Goal: Task Accomplishment & Management: Manage account settings

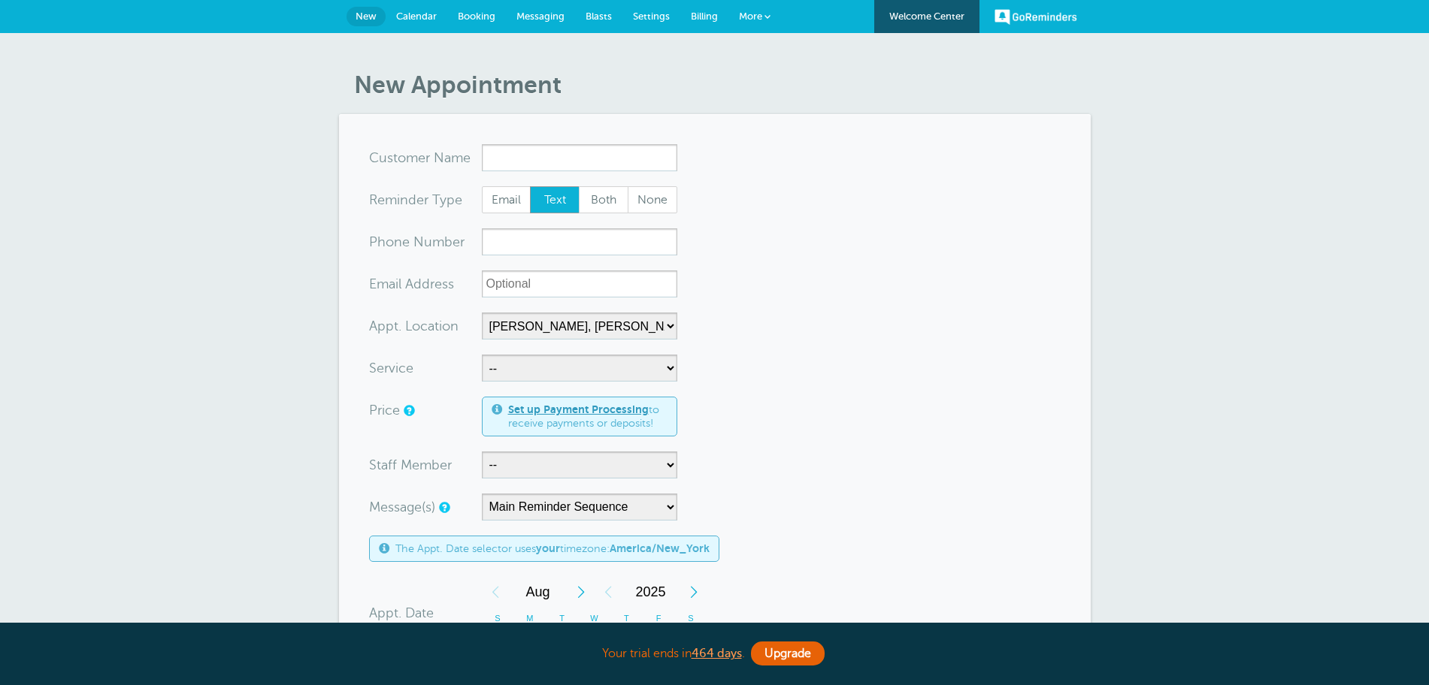
select select "24799"
click at [885, 432] on form "You are creating a new customer. To use an existing customer select one from th…" at bounding box center [714, 599] width 691 height 910
click at [496, 331] on select "-- Griffiths, Dreher & Evans, PS, CPAs" at bounding box center [579, 326] width 195 height 27
select select
click at [482, 313] on select "-- Griffiths, Dreher & Evans, PS, CPAs" at bounding box center [579, 326] width 195 height 27
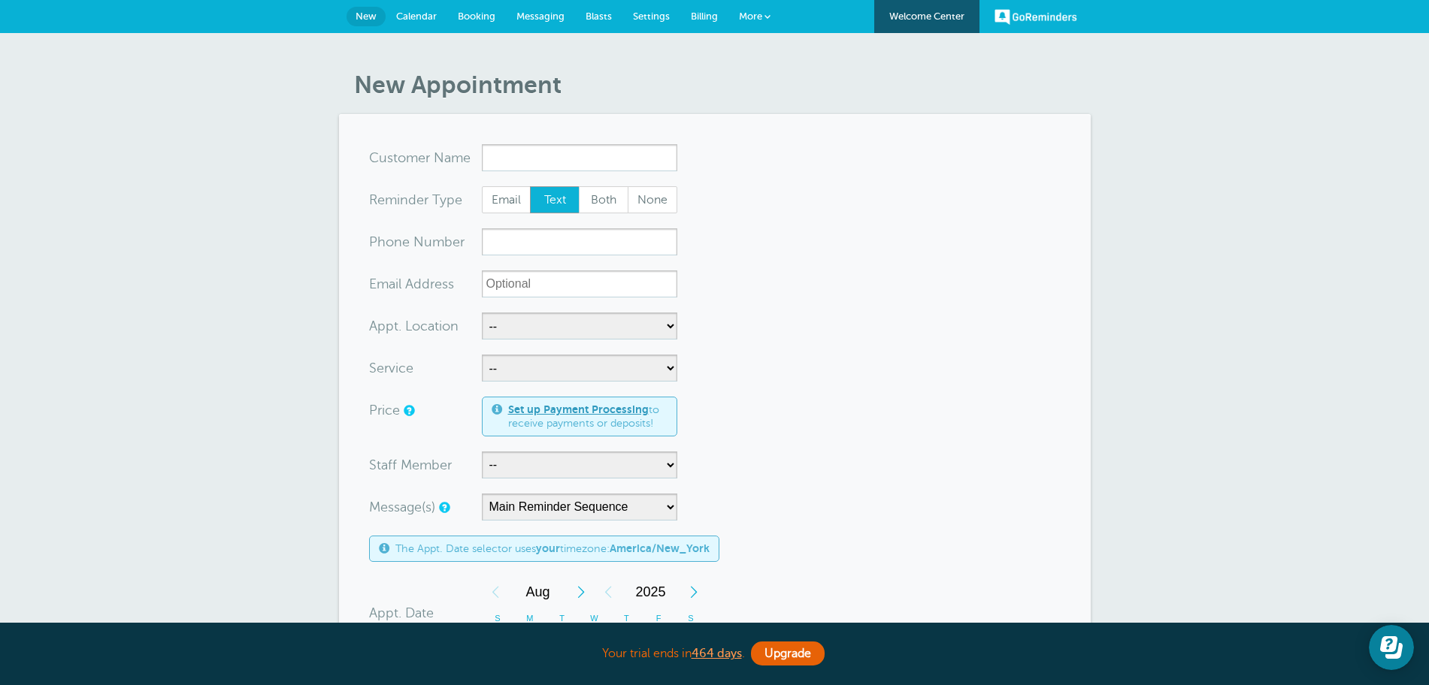
click at [802, 346] on form "You are creating a new customer. To use an existing customer select one from th…" at bounding box center [714, 599] width 691 height 910
drag, startPoint x: 424, startPoint y: 17, endPoint x: 788, endPoint y: 123, distance: 379.8
click at [424, 17] on span "Calendar" at bounding box center [416, 16] width 41 height 11
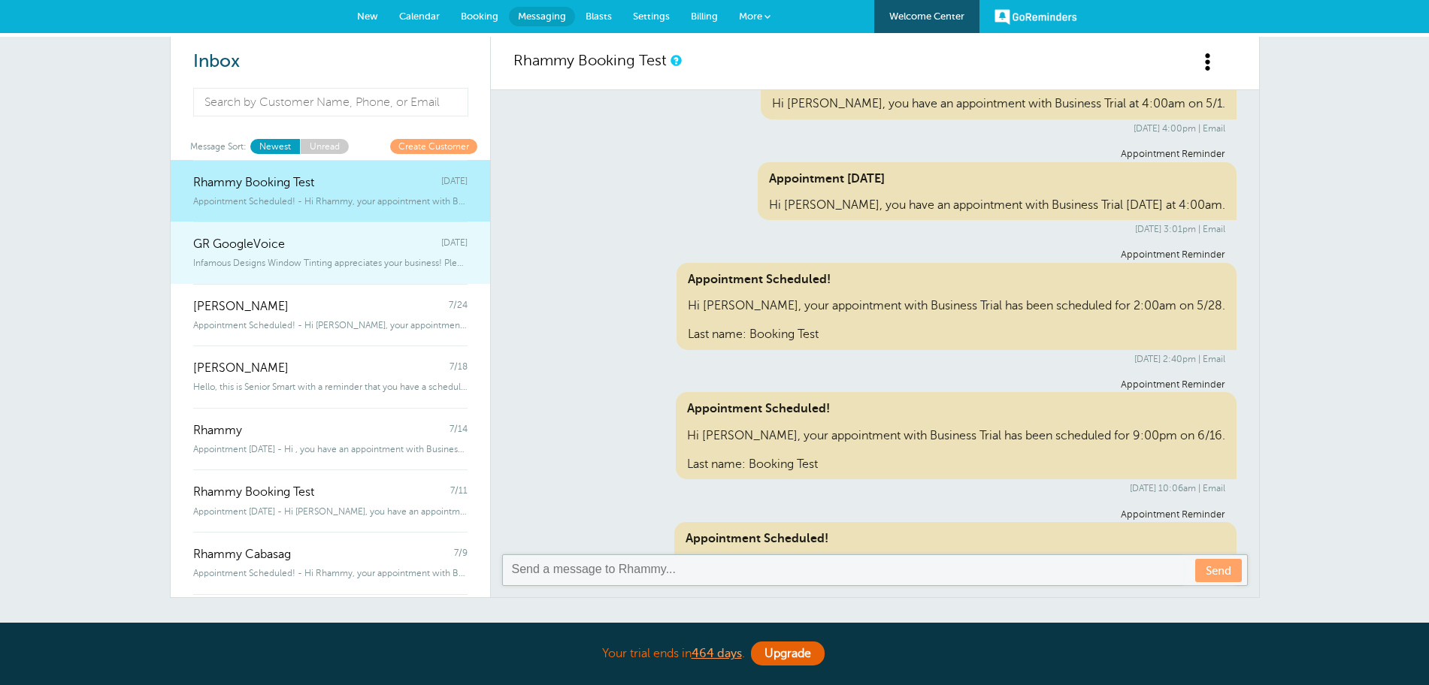
scroll to position [697, 0]
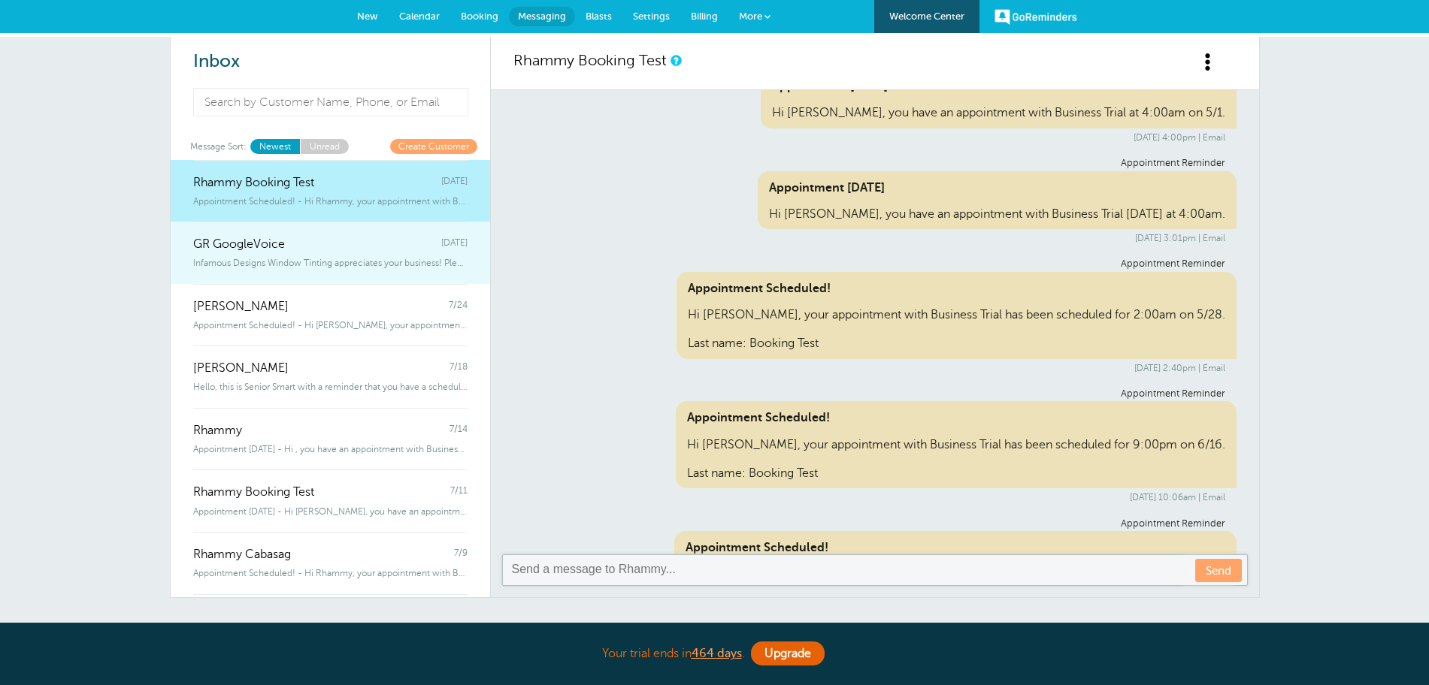
click at [274, 248] on span "GR GoogleVoice" at bounding box center [239, 245] width 92 height 14
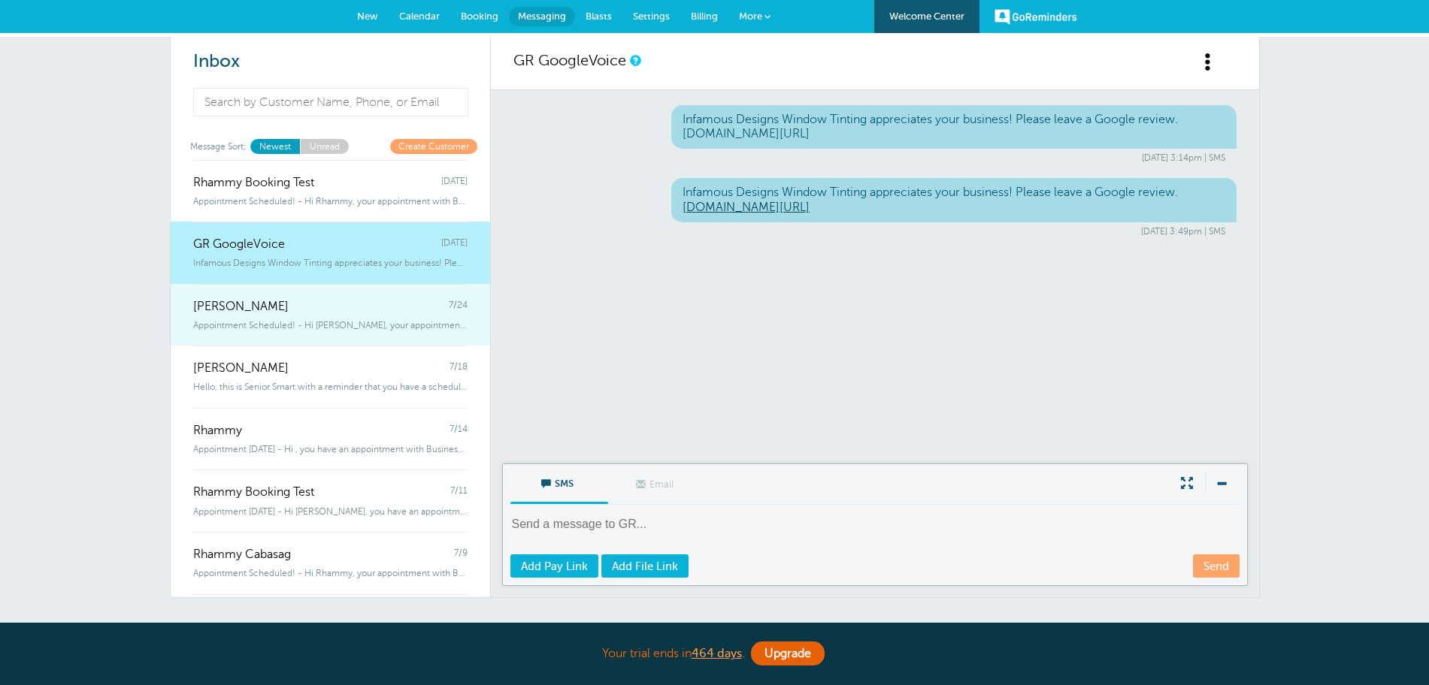
click at [279, 326] on span "Appointment Scheduled! - Hi Joseph, your appointment with Business Trial has be…" at bounding box center [330, 325] width 274 height 11
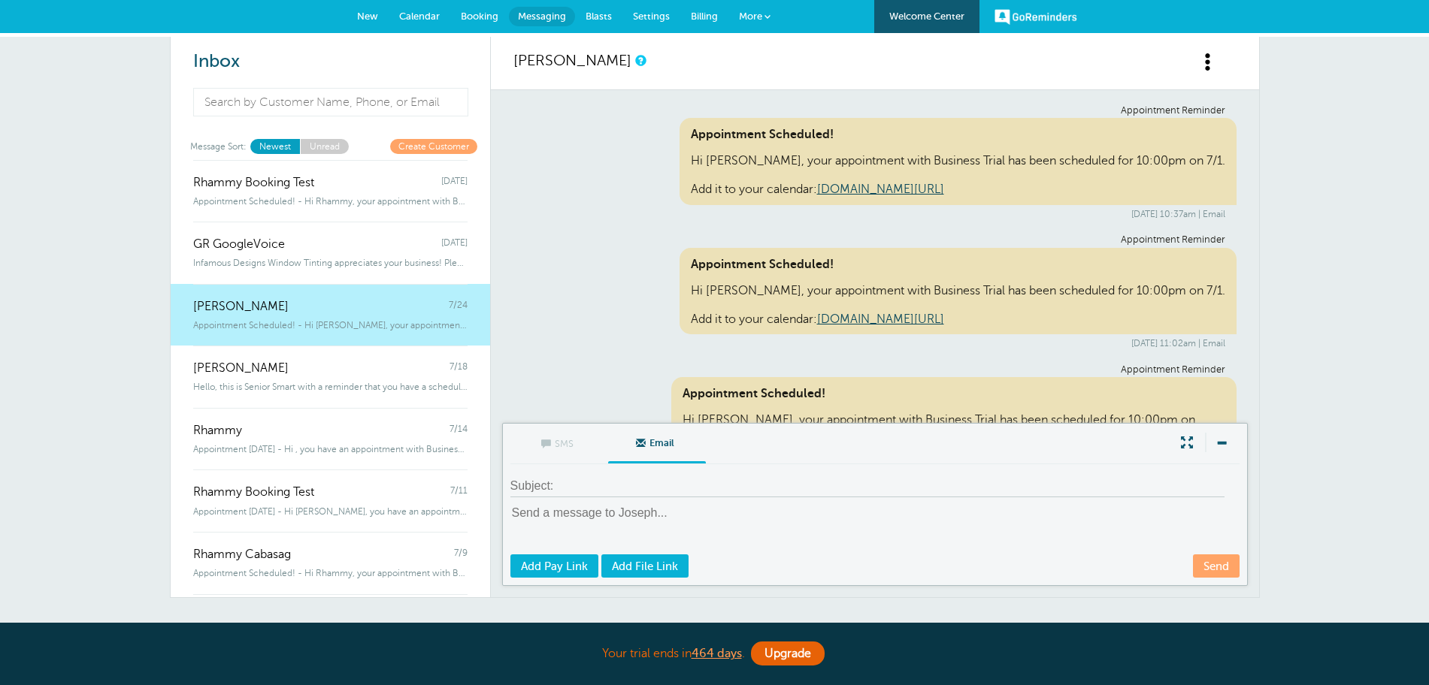
scroll to position [71, 0]
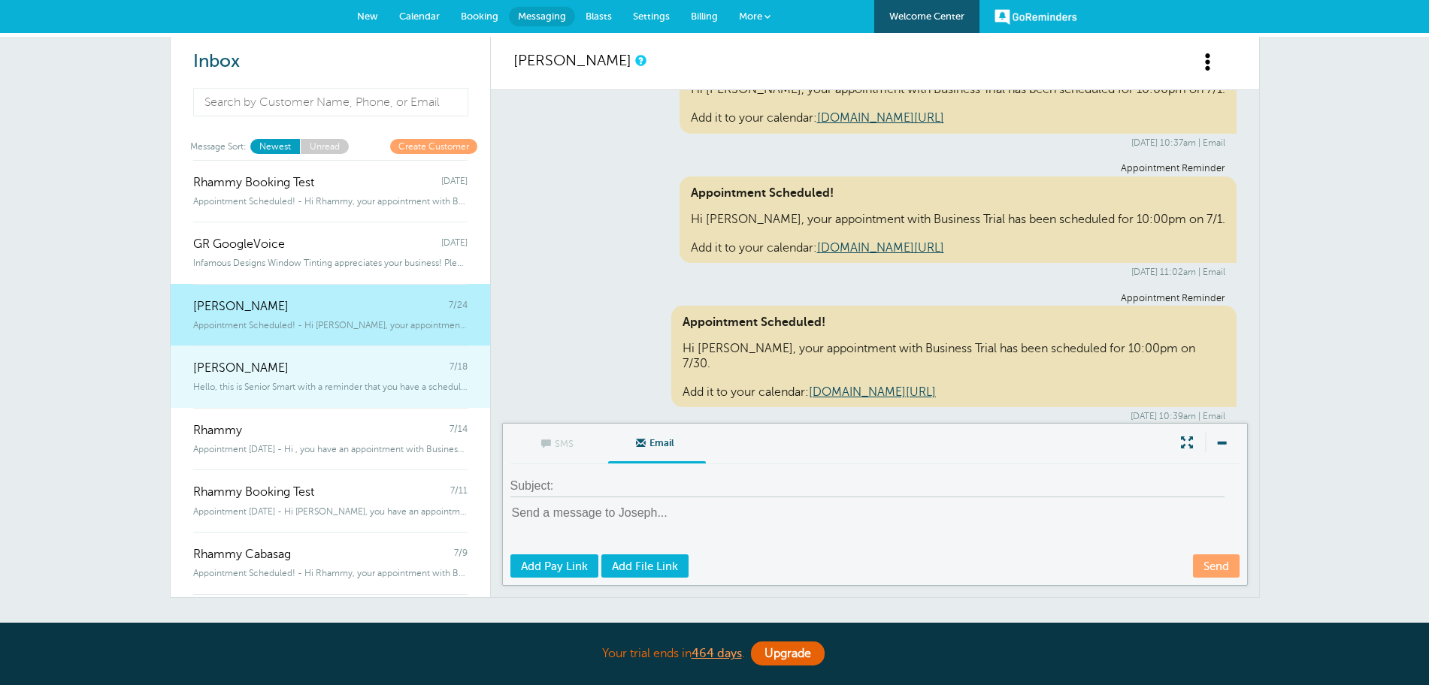
click at [306, 385] on span "Hello, this is Senior Smart with a reminder that you have a scheduled appoi" at bounding box center [330, 387] width 274 height 11
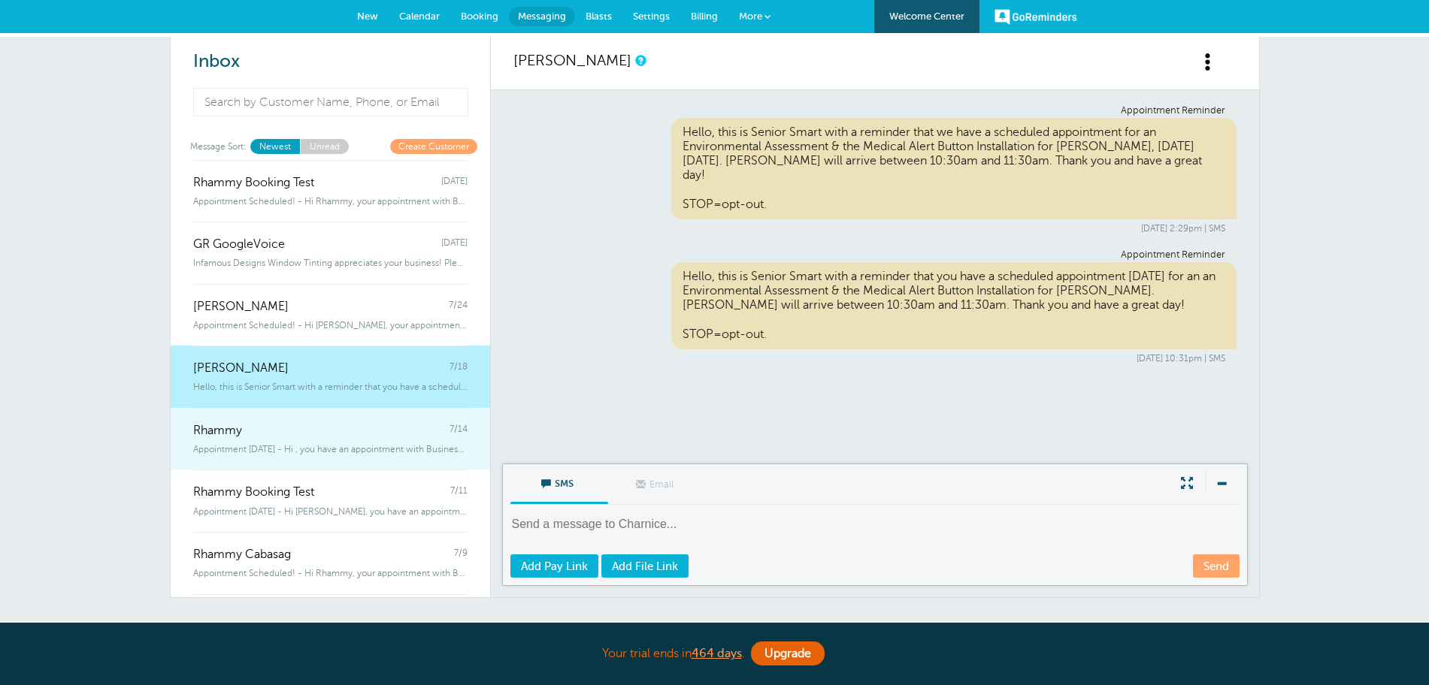
click at [380, 456] on link "Rhammy 7/14 Appointment Today - Hi , you have an appointment with Business Tria…" at bounding box center [330, 439] width 319 height 62
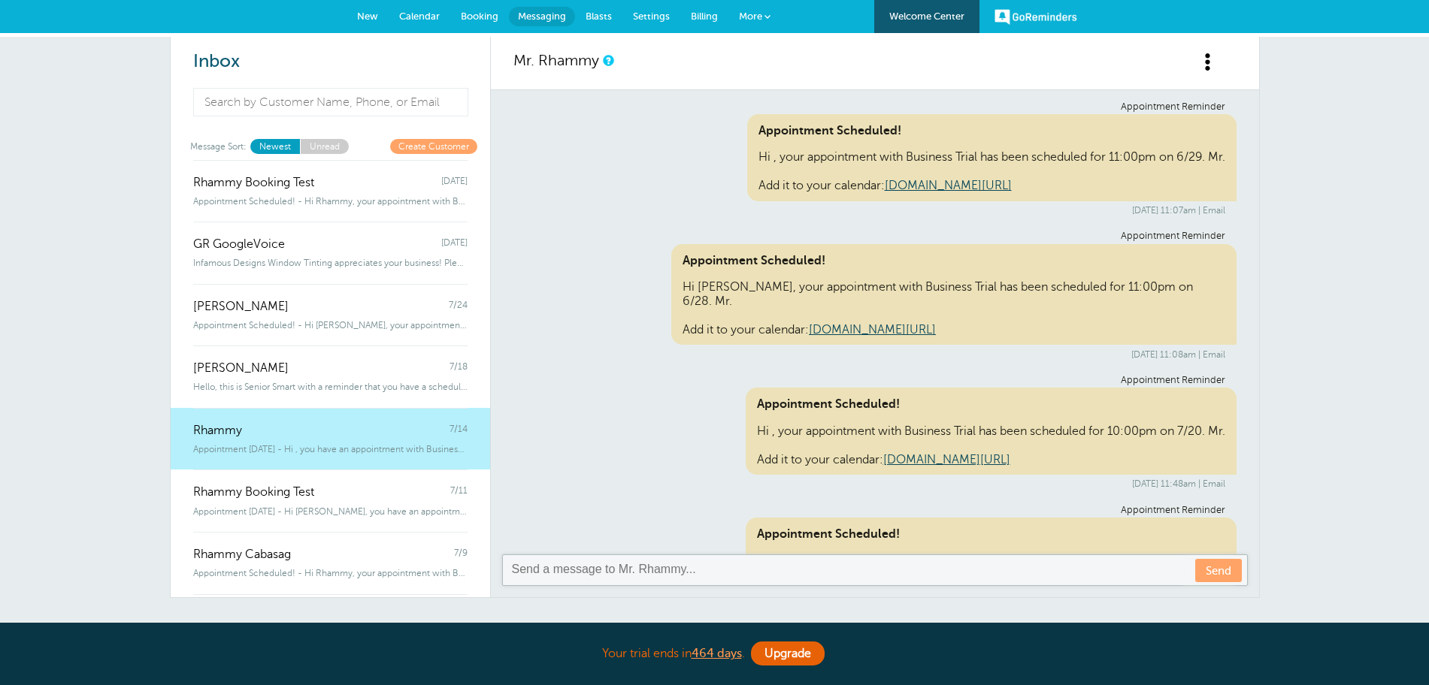
scroll to position [0, 0]
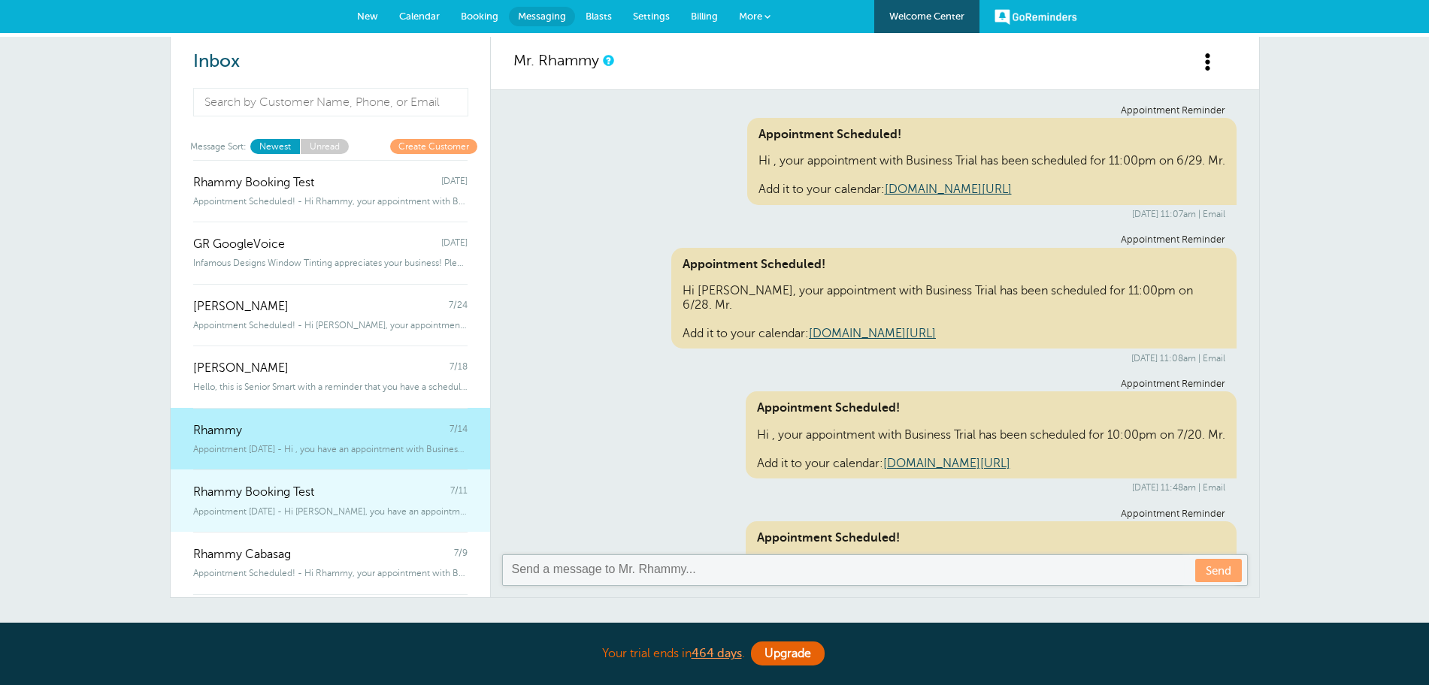
click at [226, 518] on link "Rhammy Booking Test 7/11 Appointment Tomorrow - Hi Rhammy, you have an appointm…" at bounding box center [330, 501] width 319 height 62
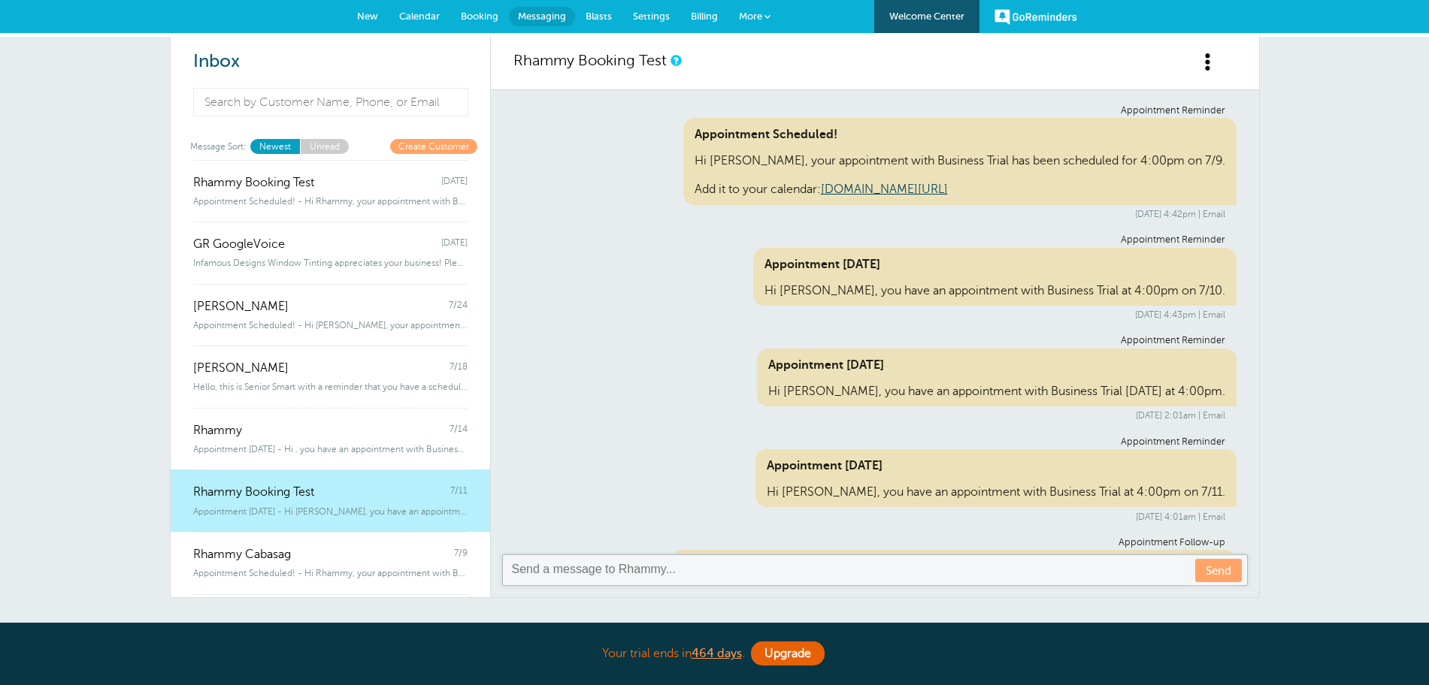
click at [368, 16] on span "New" at bounding box center [367, 16] width 21 height 11
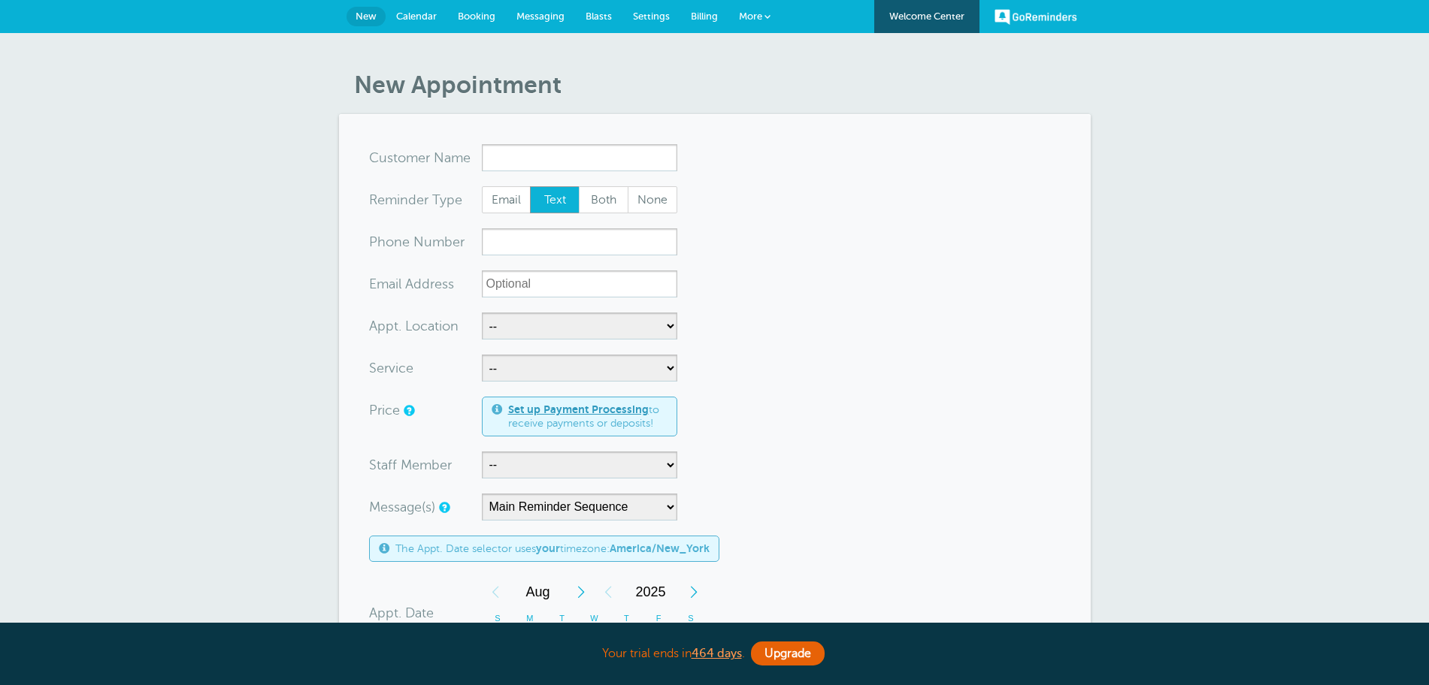
click at [561, 158] on input "x-no-autofill" at bounding box center [579, 157] width 195 height 27
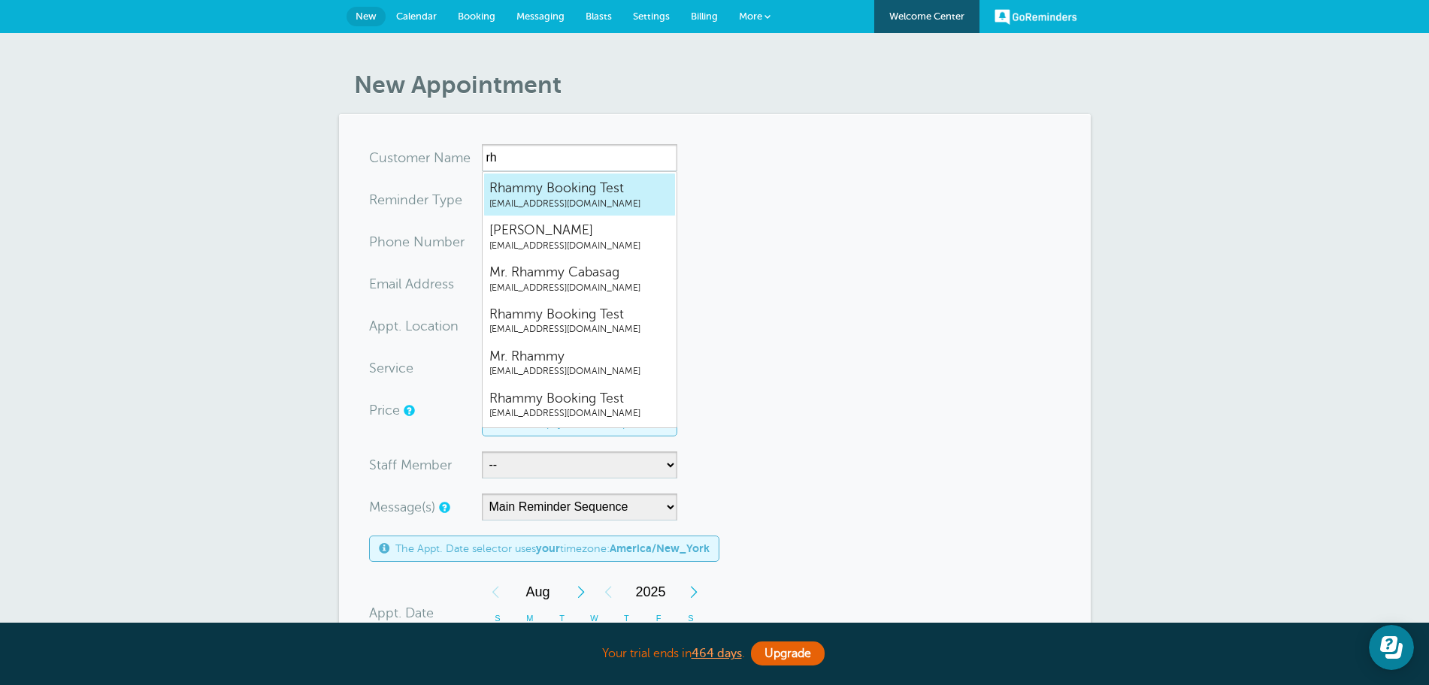
click at [546, 190] on span "Rhammy Booking Test" at bounding box center [579, 188] width 180 height 19
type input "RhammyBookingTestrhammy.grtrial@gmail.com"
type input "Rhammy Booking Test"
radio input "true"
type input "[EMAIL_ADDRESS][DOMAIN_NAME]"
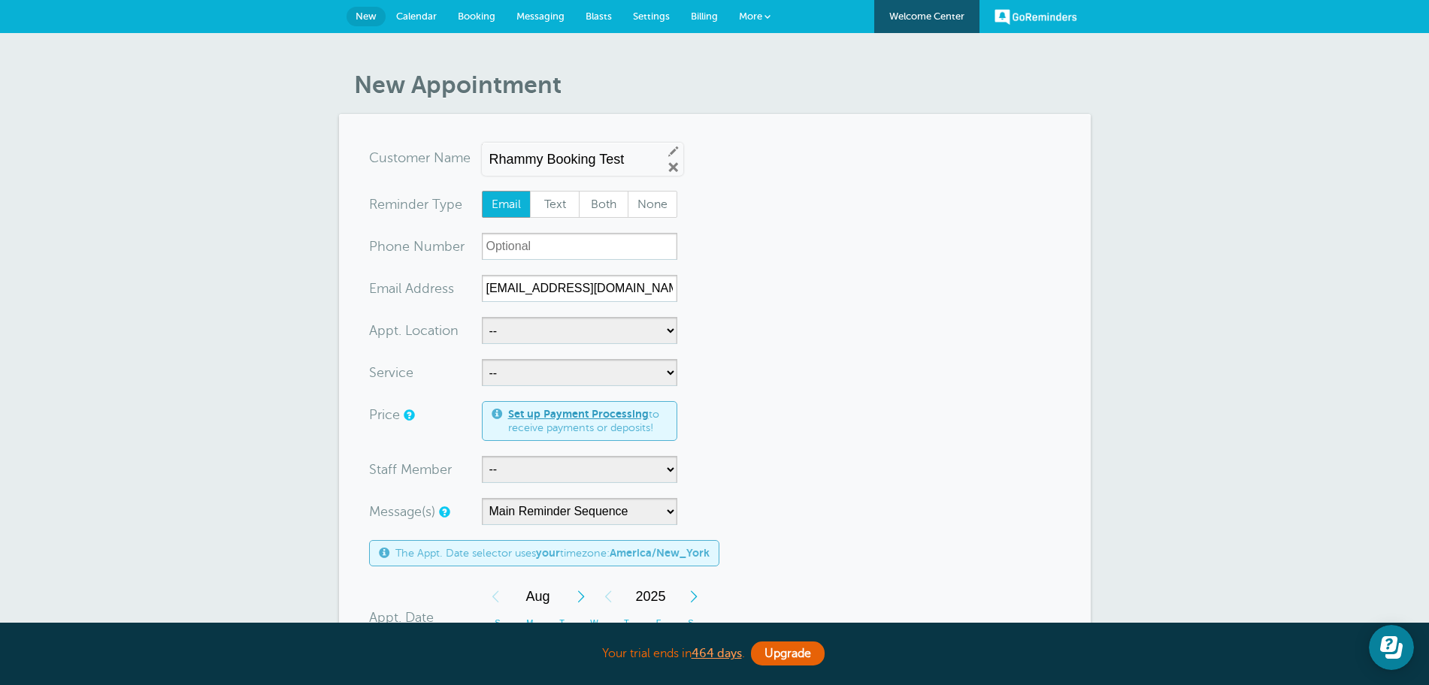
scroll to position [219, 0]
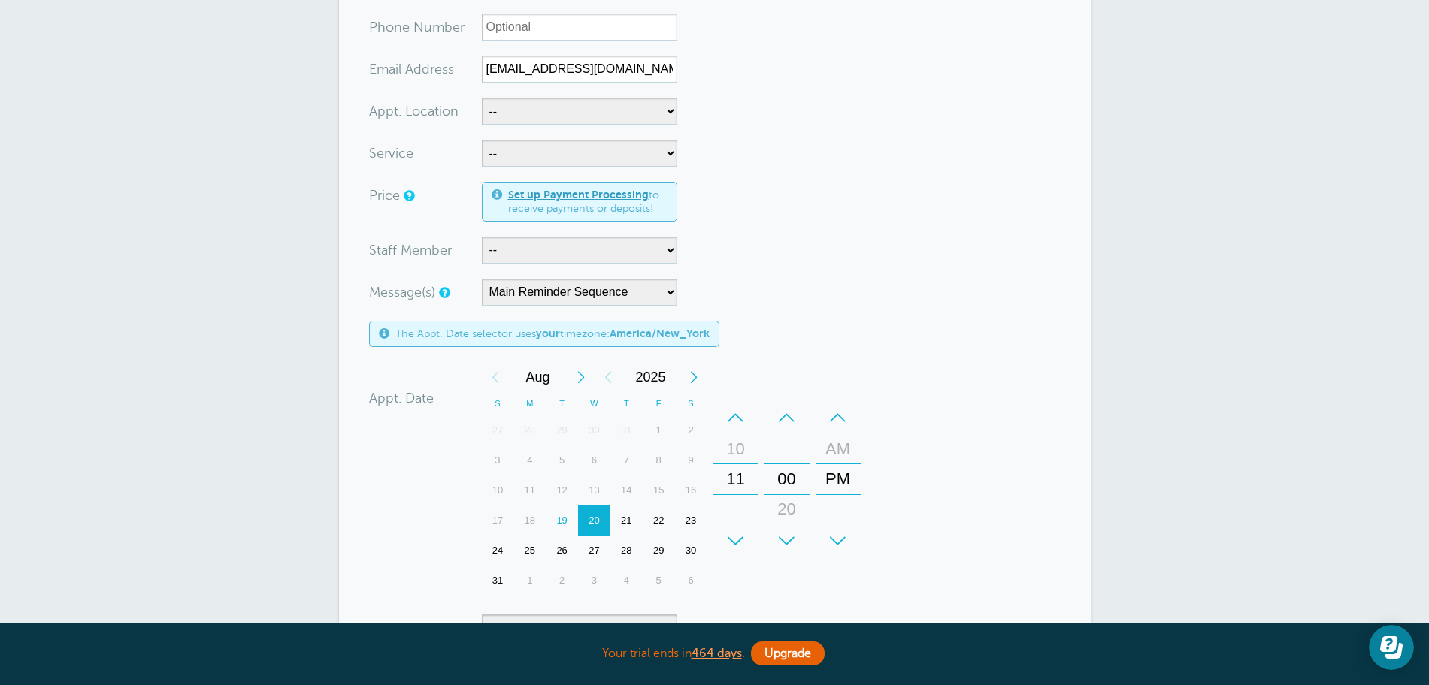
click at [528, 549] on div "25" at bounding box center [529, 551] width 32 height 30
drag, startPoint x: 824, startPoint y: 469, endPoint x: 824, endPoint y: 493, distance: 24.1
click at [824, 493] on div "PM" at bounding box center [838, 505] width 36 height 30
drag, startPoint x: 1011, startPoint y: 446, endPoint x: 986, endPoint y: 446, distance: 24.8
click at [1009, 446] on form "You are creating a new customer. To use an existing customer select one from th…" at bounding box center [714, 382] width 691 height 915
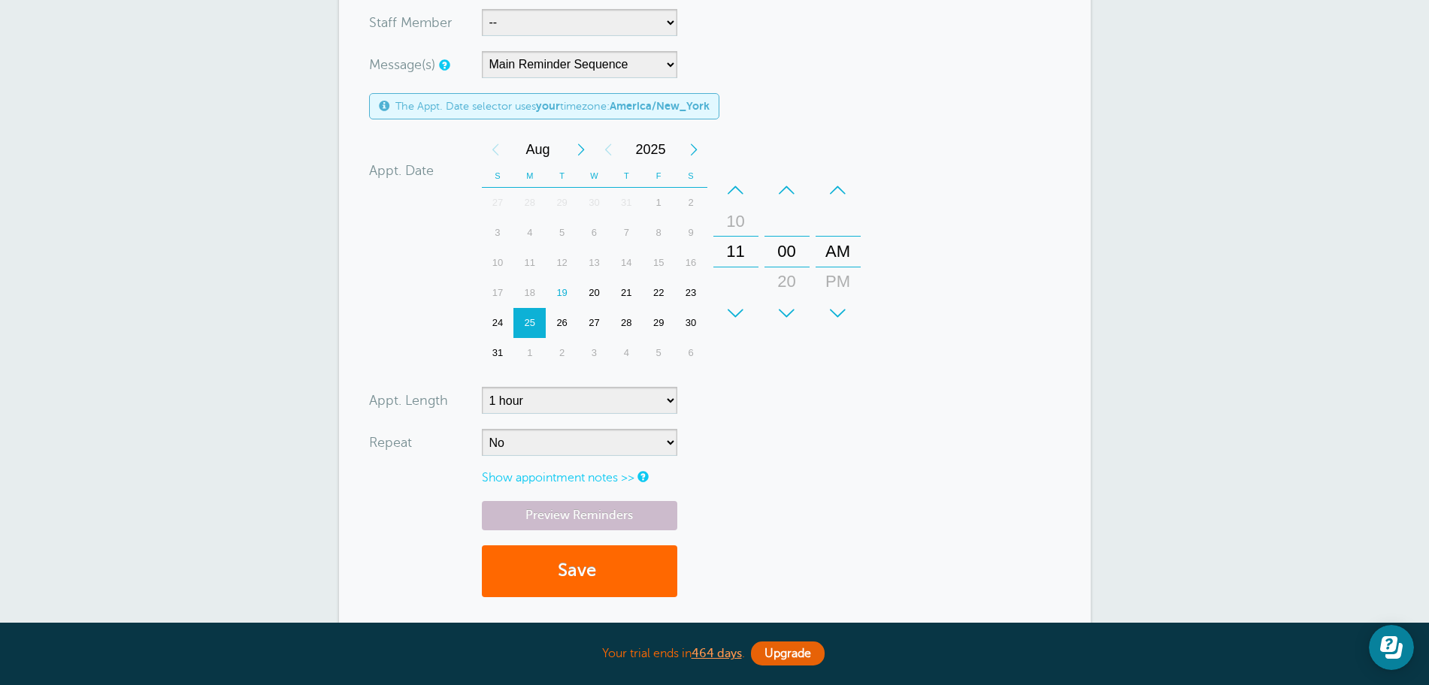
scroll to position [687, 0]
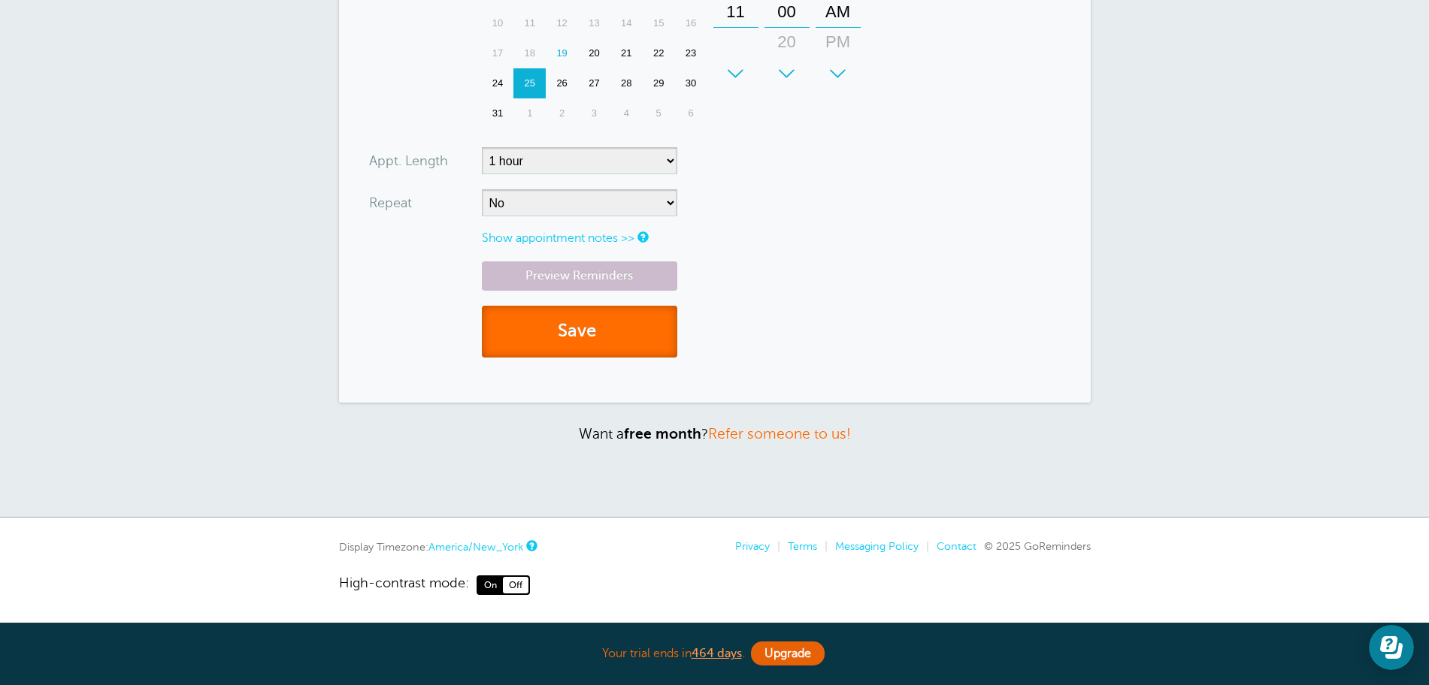
click at [582, 339] on button "Save" at bounding box center [579, 332] width 195 height 52
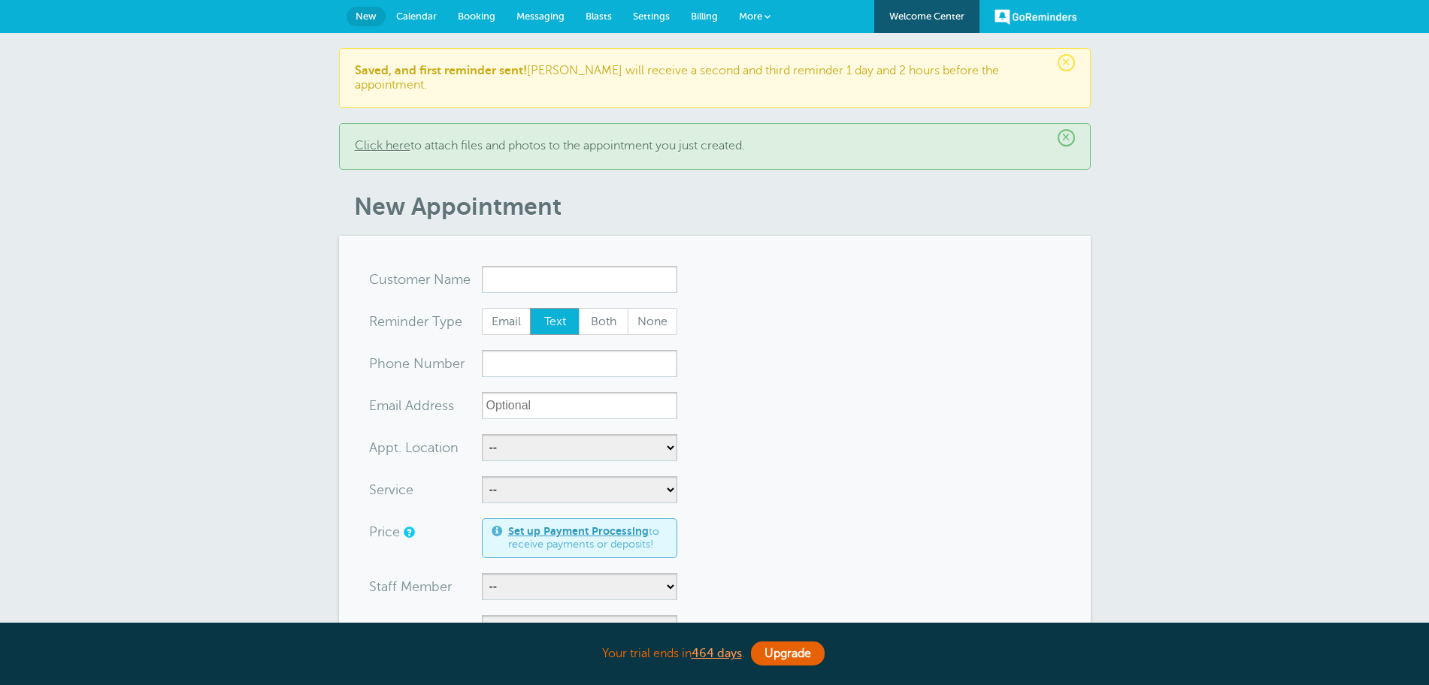
click at [408, 13] on span "Calendar" at bounding box center [416, 16] width 41 height 11
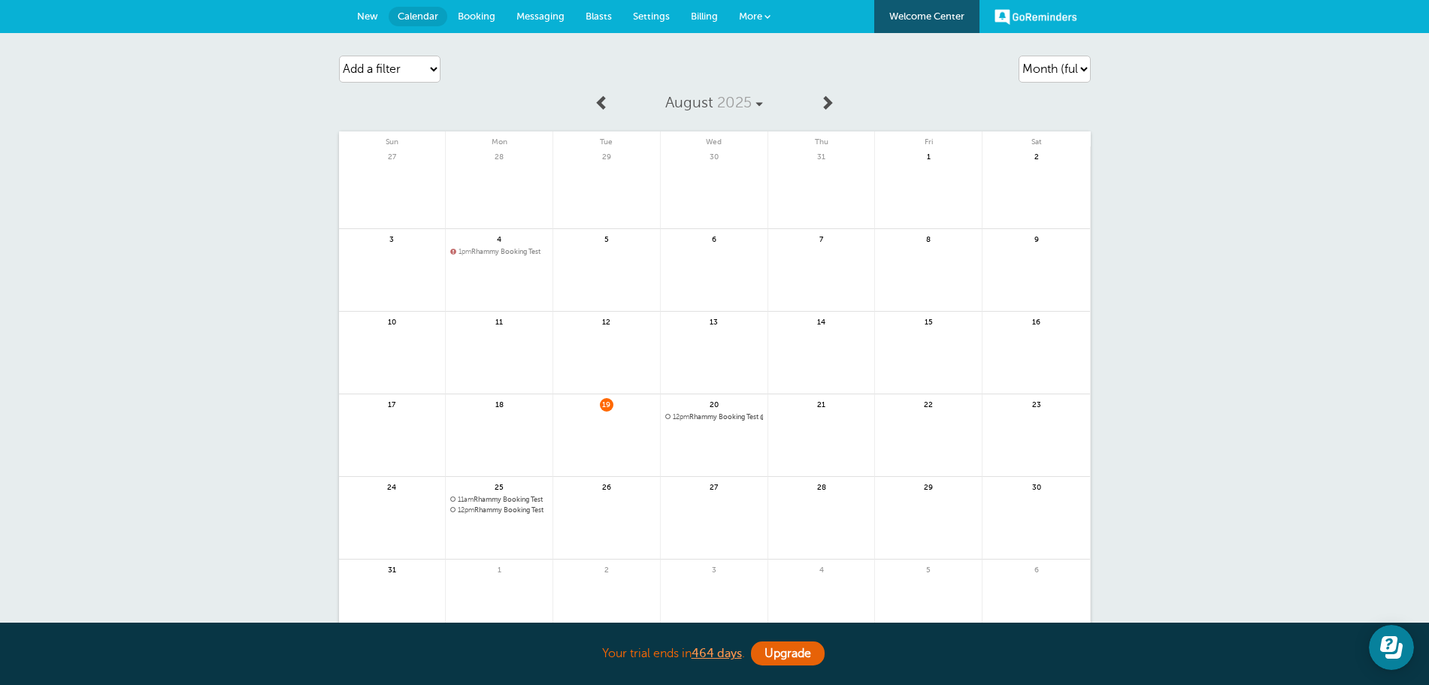
click at [359, 19] on span "New" at bounding box center [367, 16] width 21 height 11
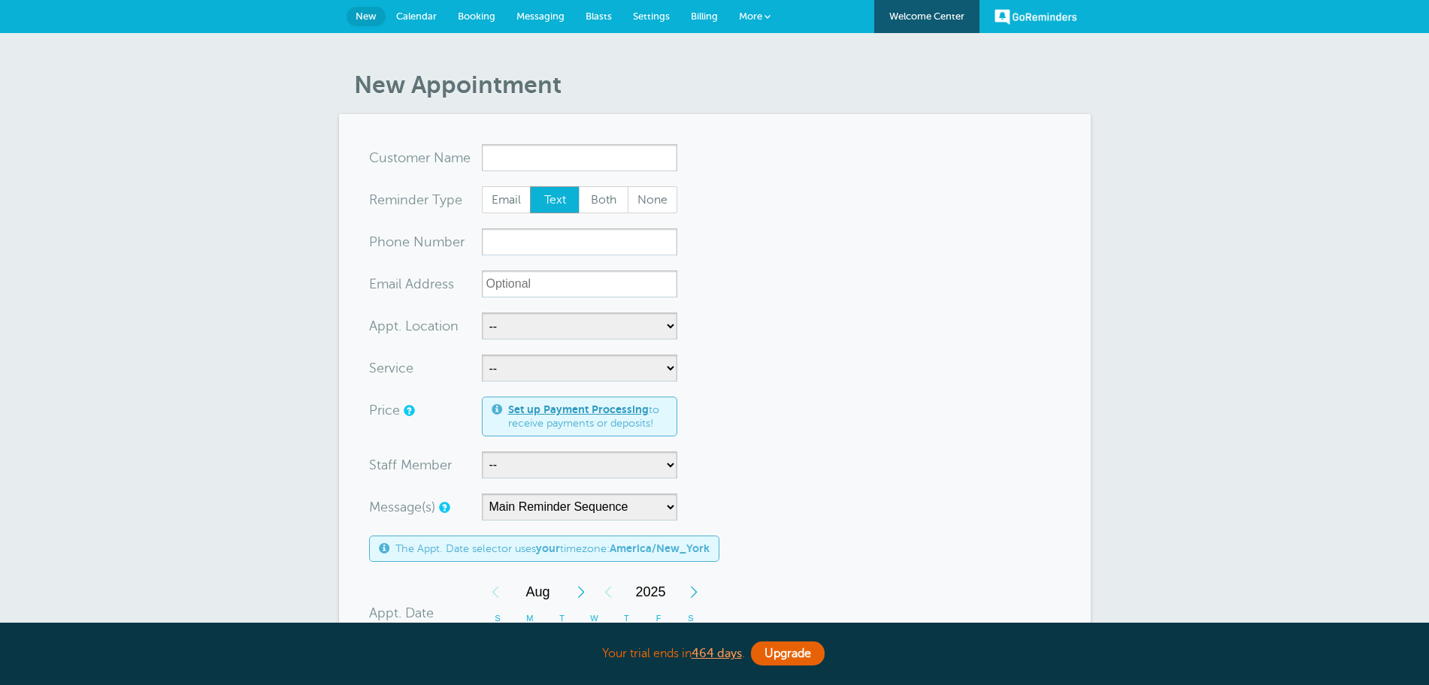
click at [516, 159] on input "x-no-autofill" at bounding box center [579, 157] width 195 height 27
click at [650, 17] on span "Settings" at bounding box center [651, 16] width 37 height 11
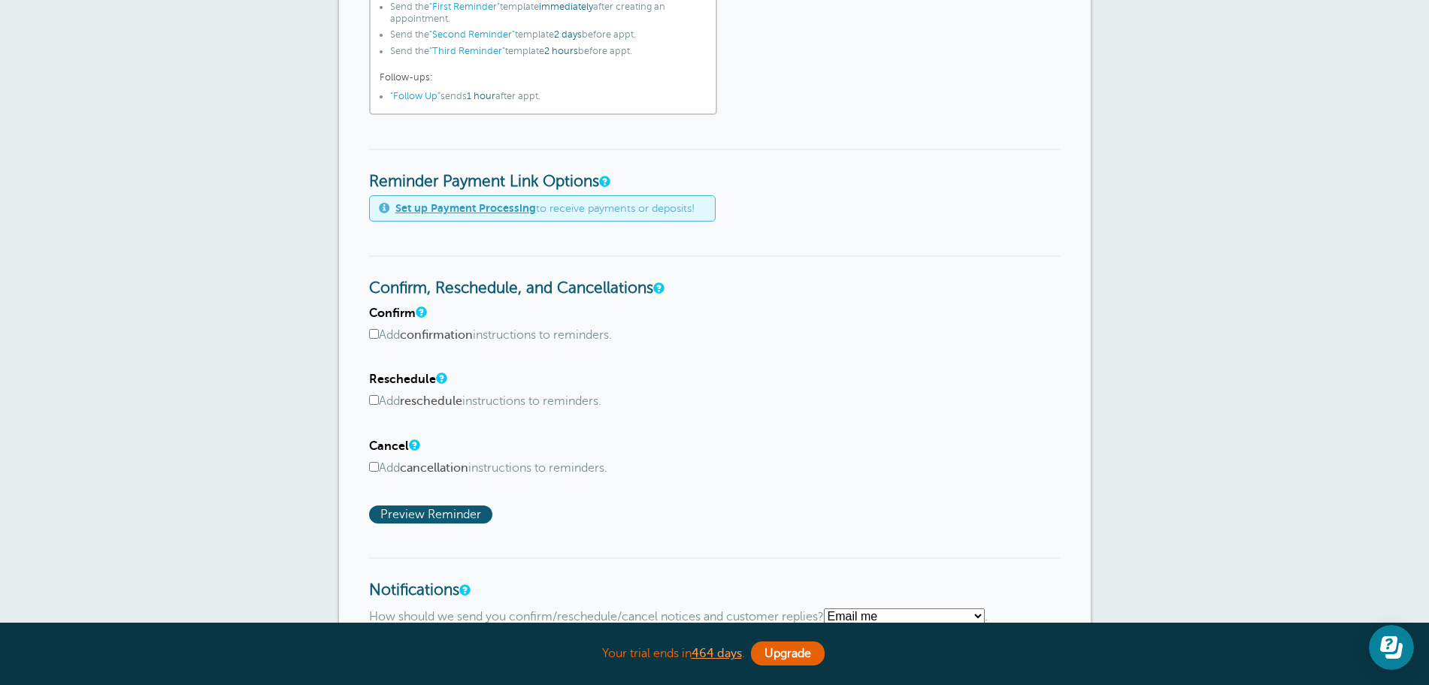
click at [438, 337] on b "confirmation" at bounding box center [436, 335] width 73 height 14
click at [379, 337] on input "Add confirmation instructions to reminders." at bounding box center [374, 334] width 10 height 10
checkbox input "true"
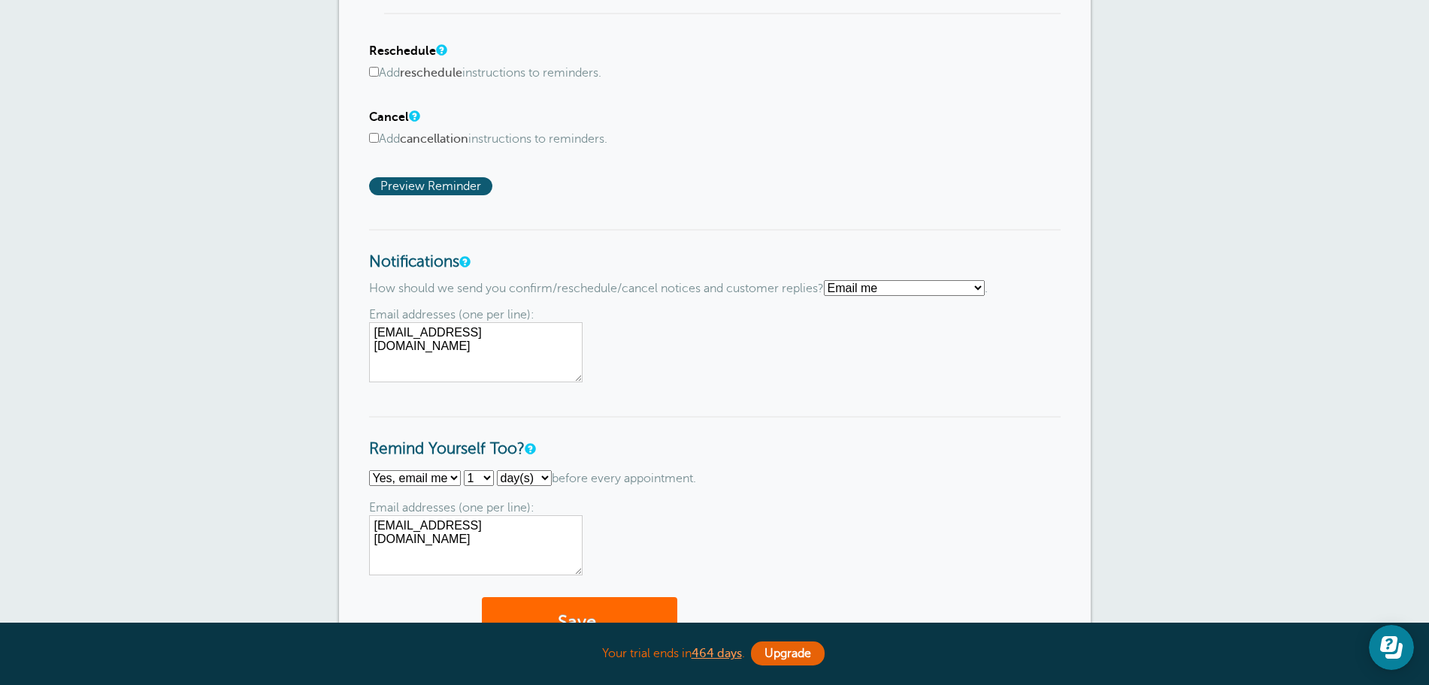
scroll to position [1096, 0]
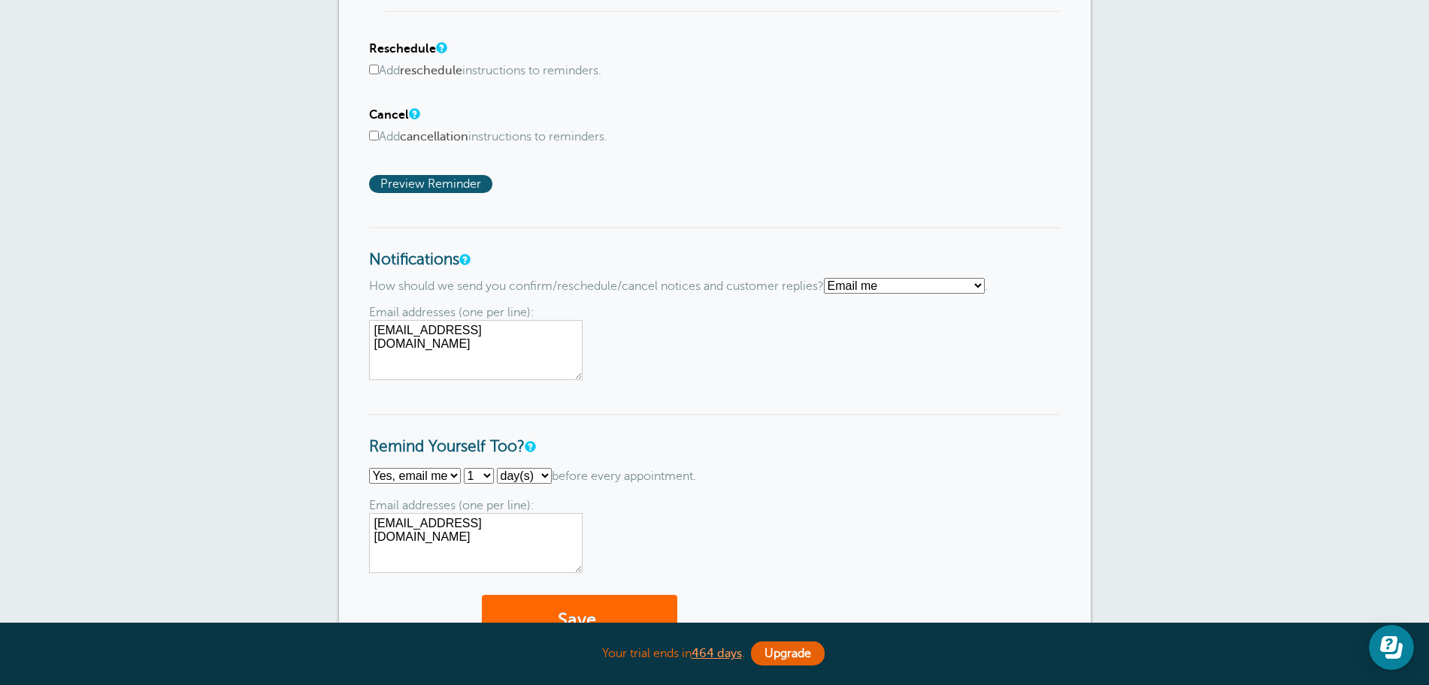
click at [421, 73] on b "reschedule" at bounding box center [431, 71] width 62 height 14
click at [379, 73] on input "Add reschedule instructions to reminders." at bounding box center [374, 70] width 10 height 10
checkbox input "true"
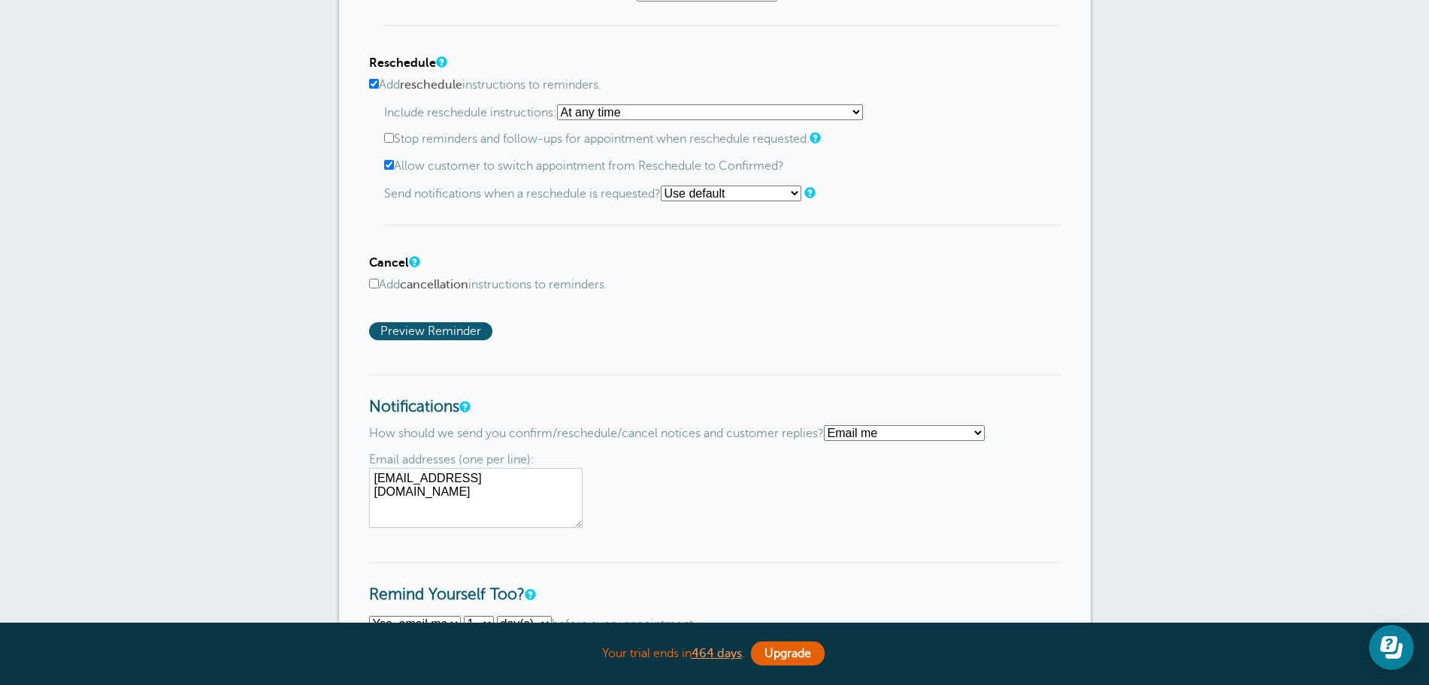
scroll to position [862, 0]
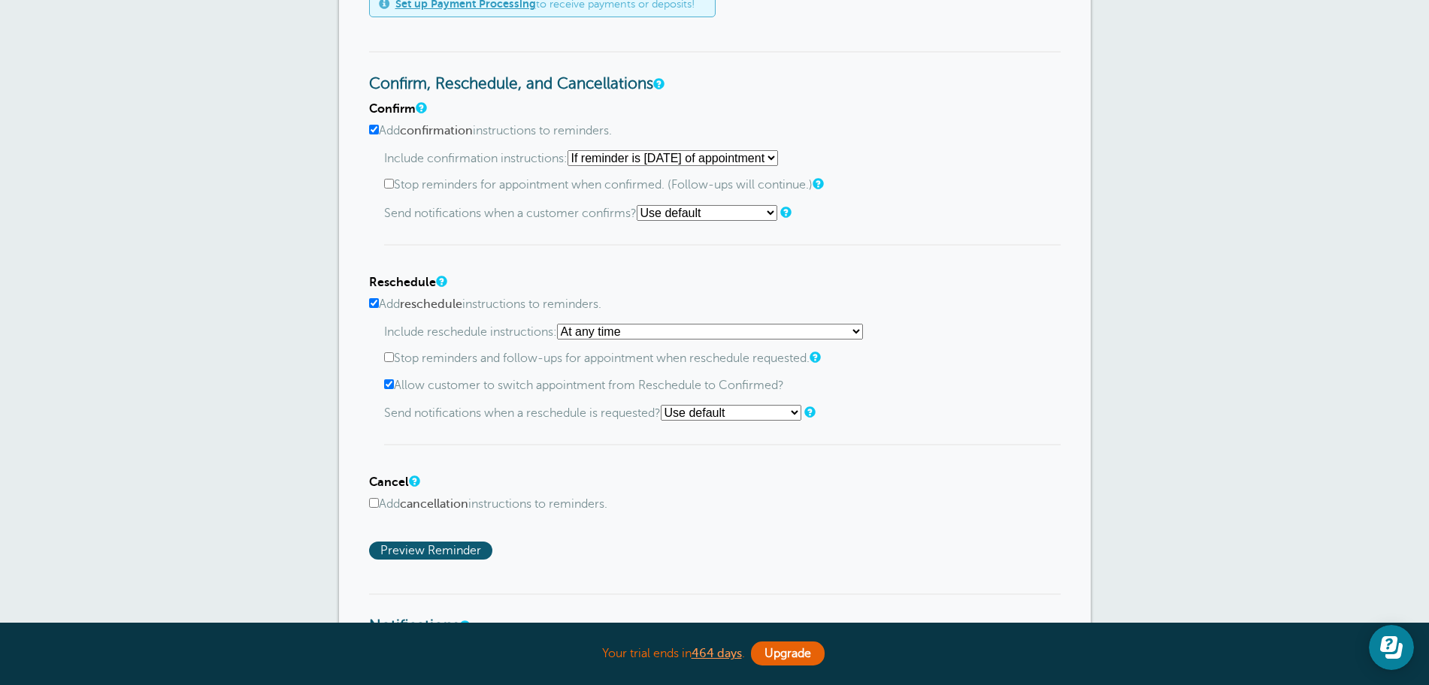
click at [621, 156] on select "Starting with first reminder If reminder is [DATE] of appointment If reminder i…" at bounding box center [672, 158] width 210 height 16
select select "0"
click at [572, 150] on select "Starting with first reminder If reminder is [DATE] of appointment If reminder i…" at bounding box center [672, 158] width 210 height 16
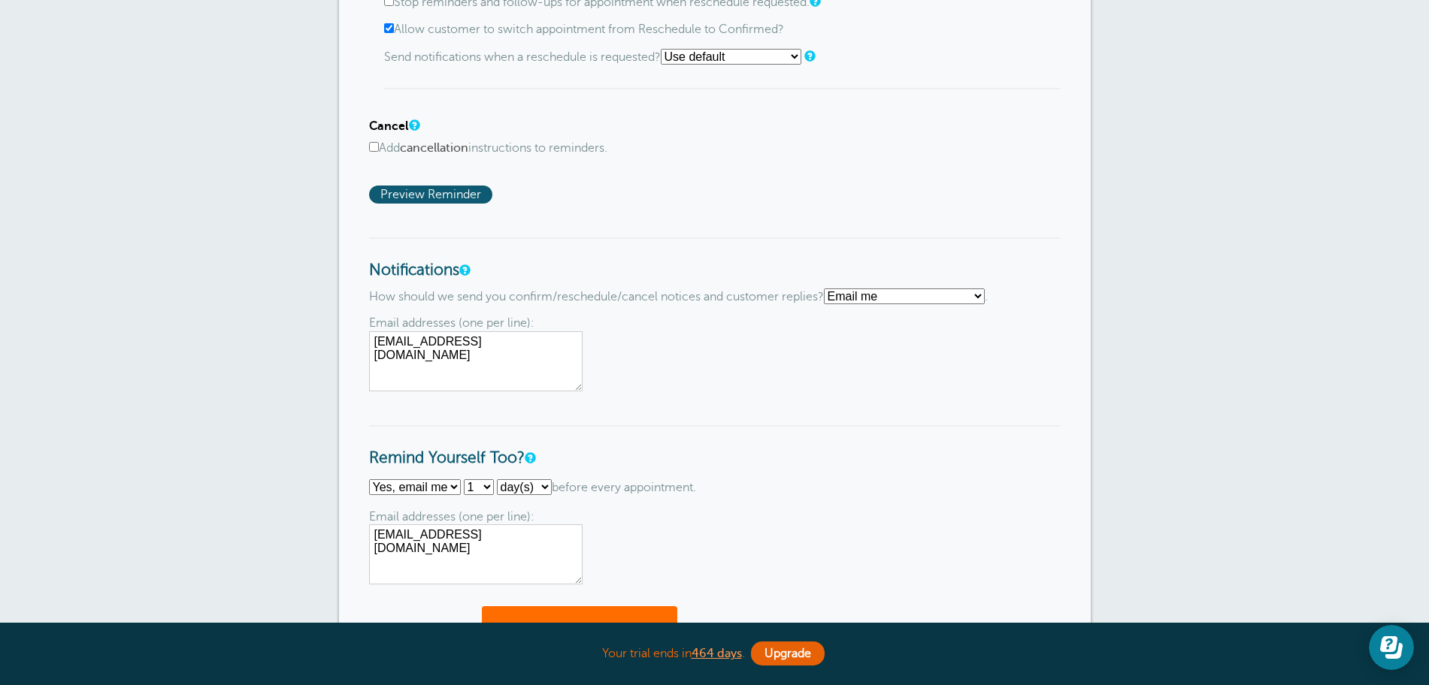
scroll to position [1520, 0]
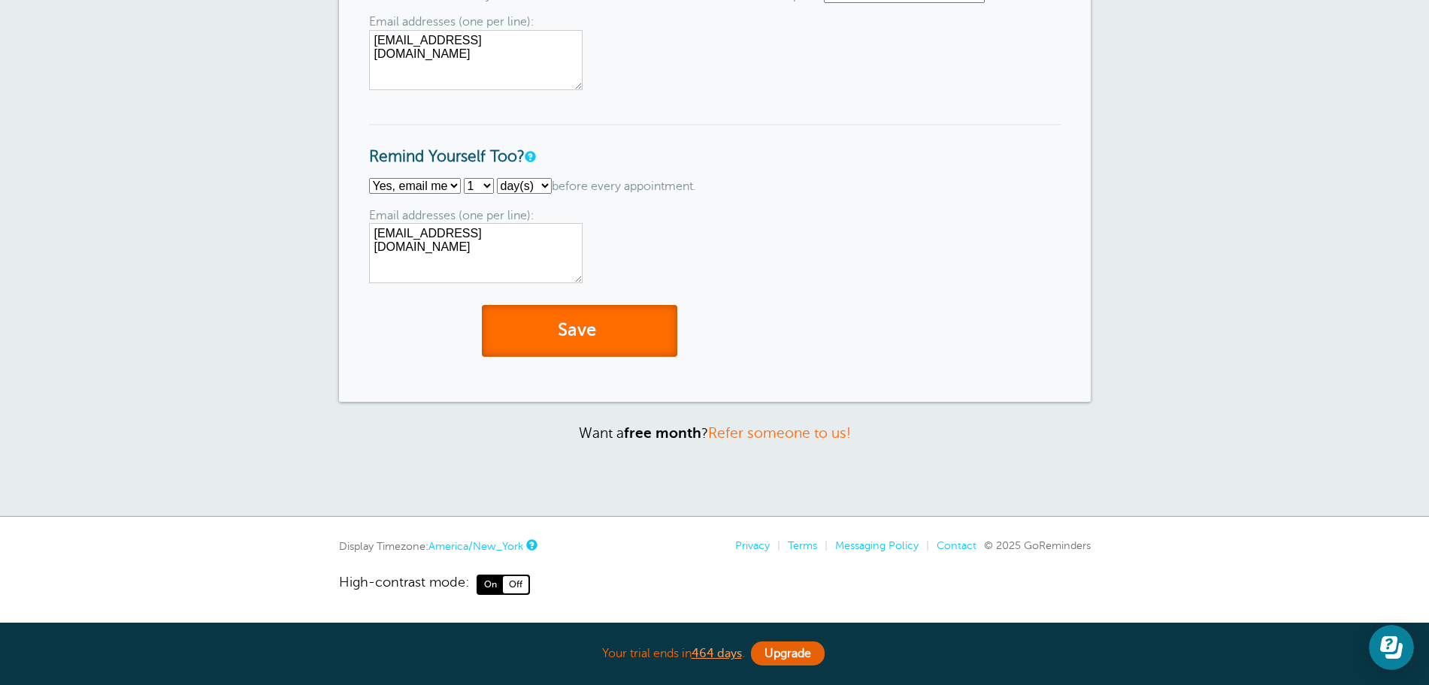
click at [585, 335] on button "Save" at bounding box center [579, 331] width 195 height 52
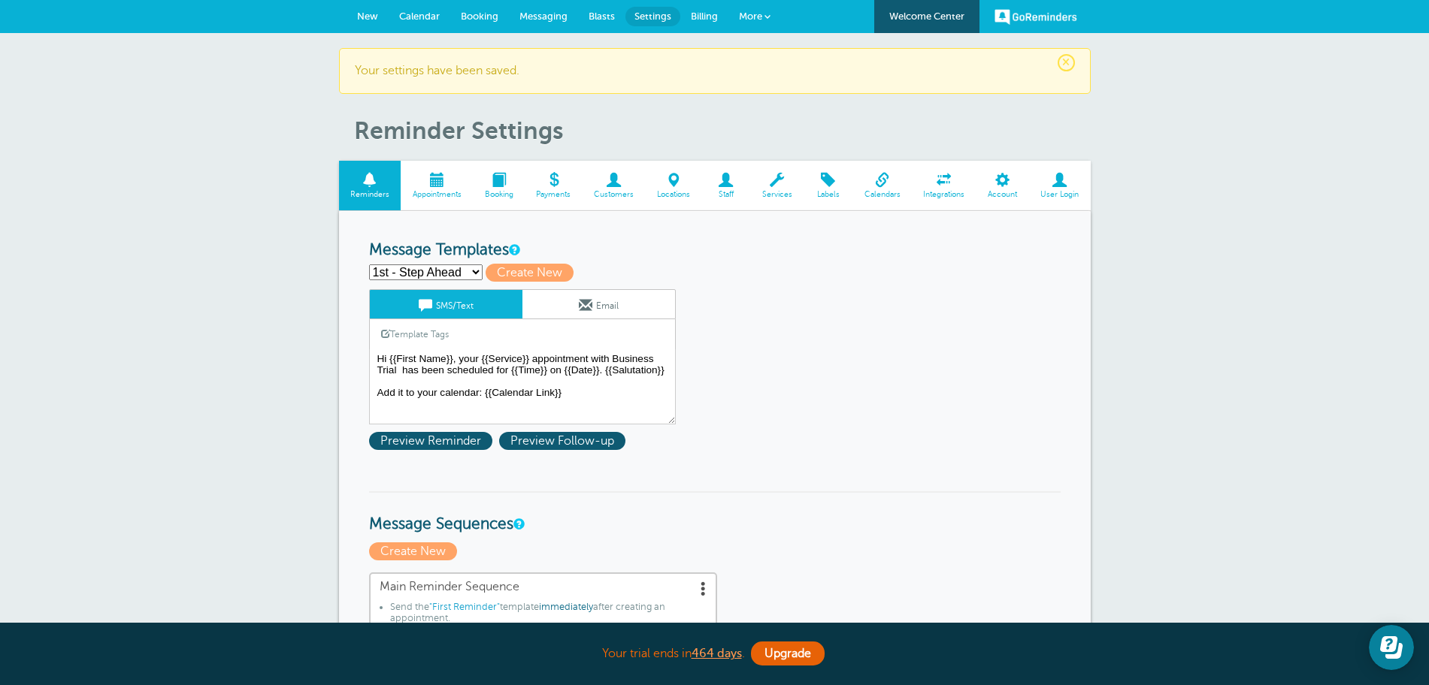
click at [413, 16] on span "Calendar" at bounding box center [419, 16] width 41 height 11
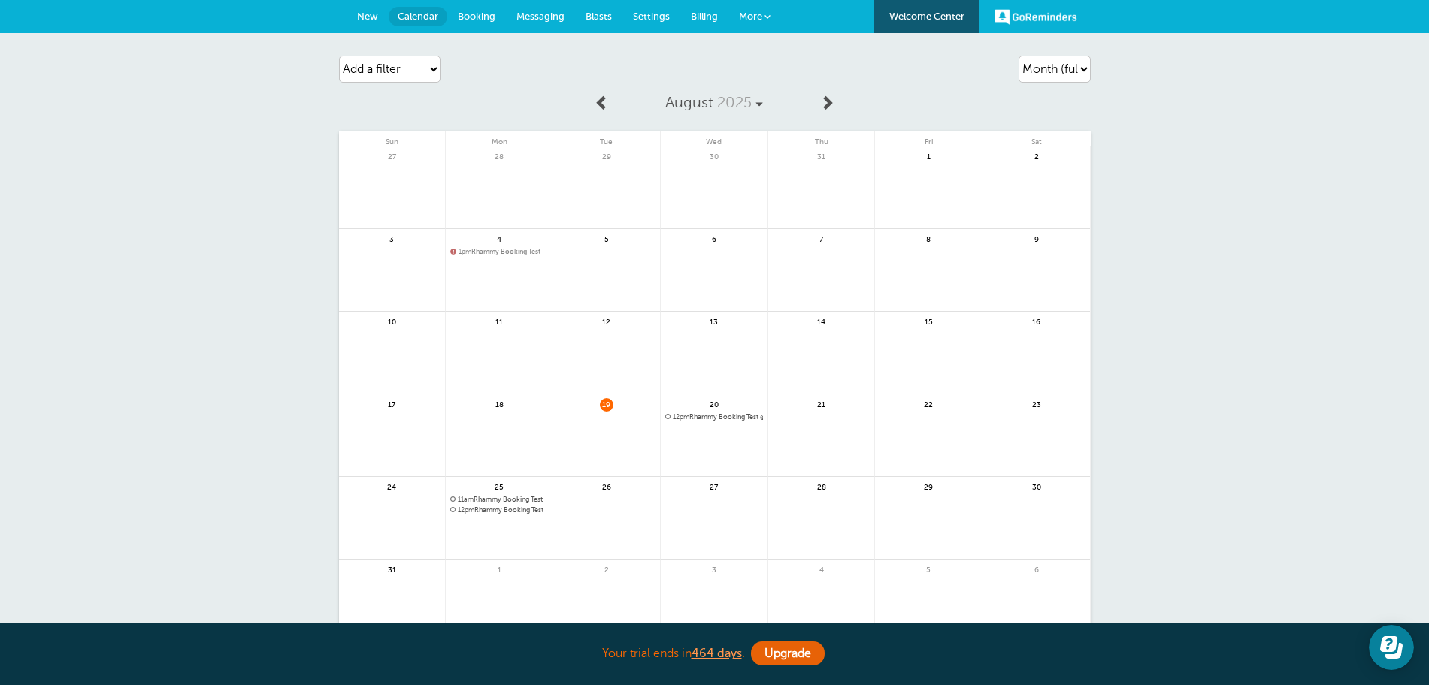
click at [487, 501] on span "11am Rhammy Booking Test" at bounding box center [499, 500] width 98 height 8
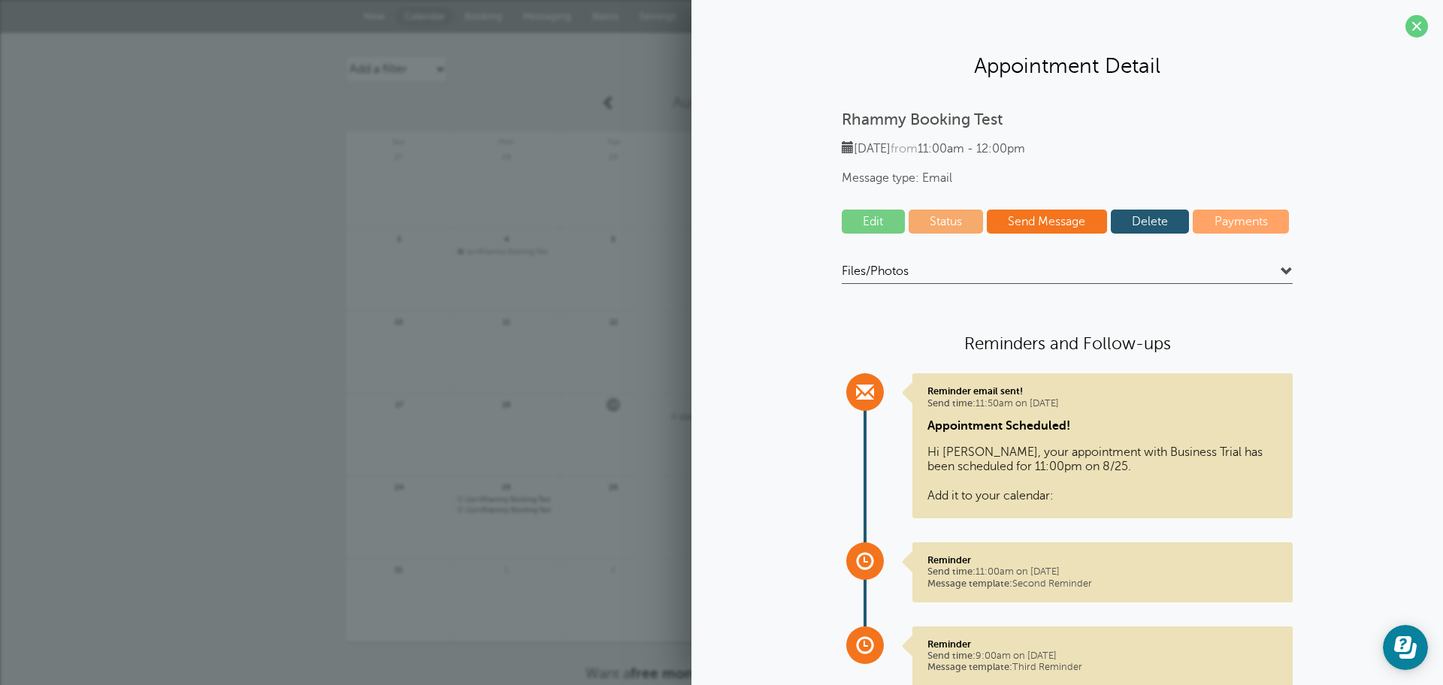
click at [1156, 228] on link "Delete" at bounding box center [1150, 222] width 79 height 24
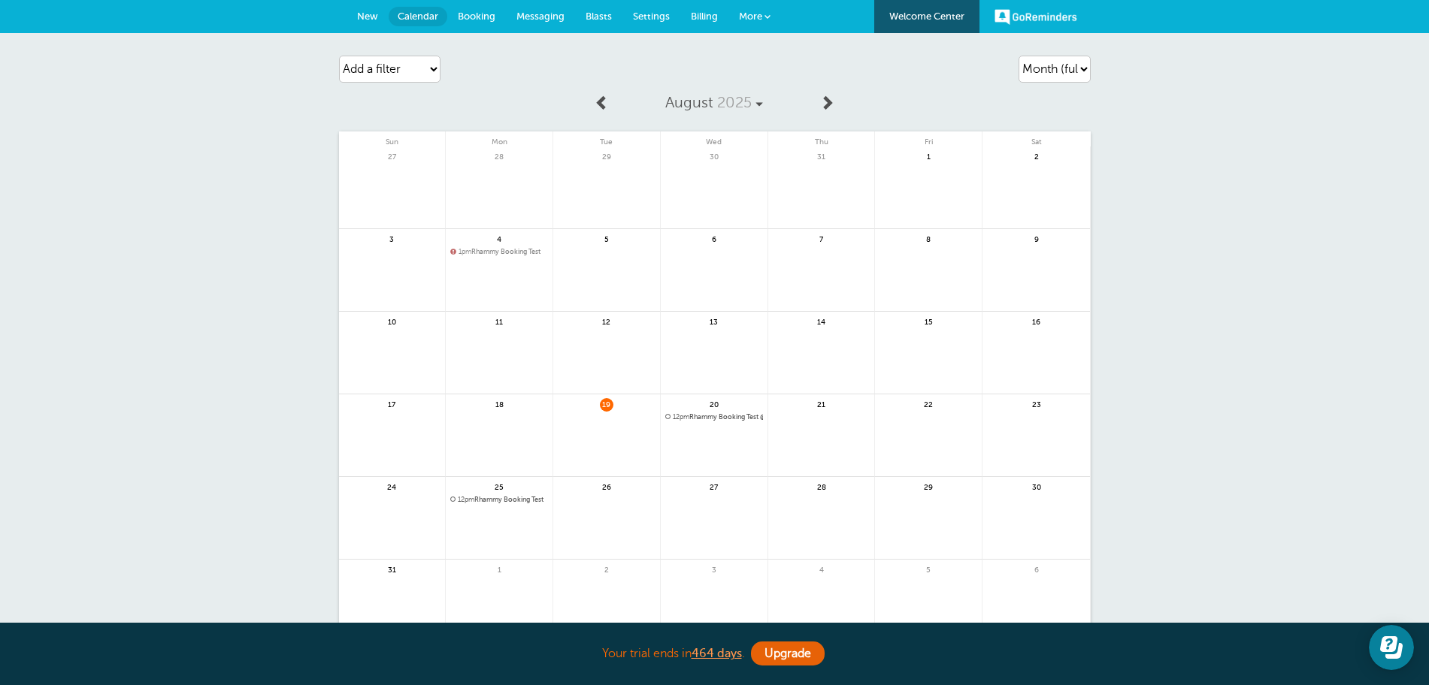
click at [513, 498] on span "12pm Rhammy Booking Test" at bounding box center [499, 500] width 98 height 8
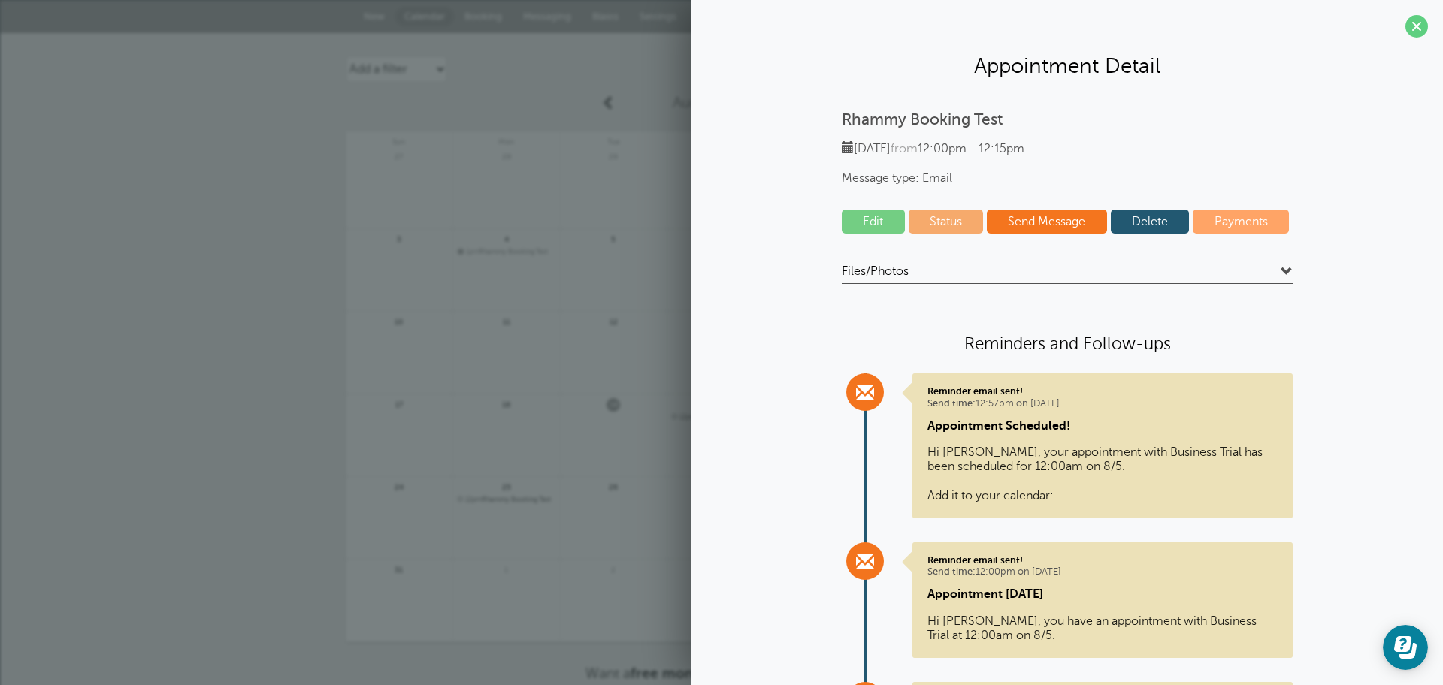
click at [1148, 220] on link "Delete" at bounding box center [1150, 222] width 79 height 24
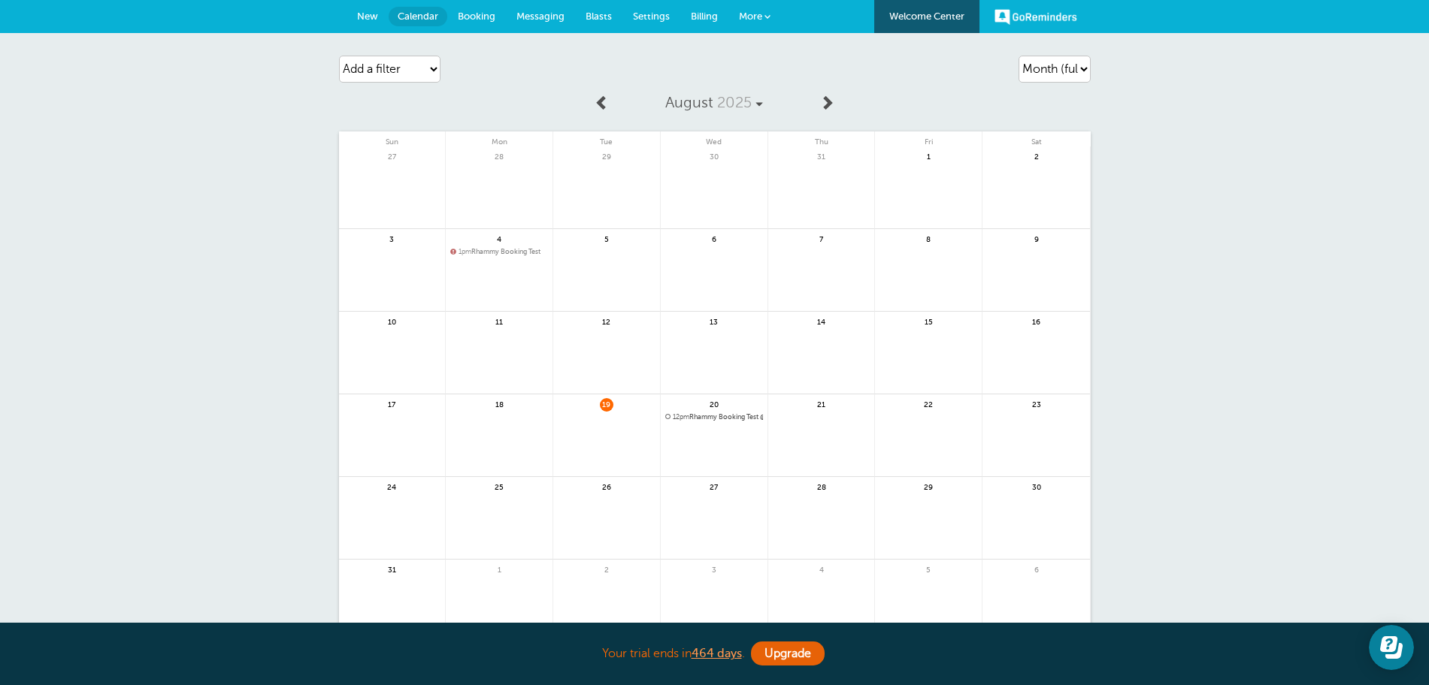
click at [728, 418] on span "12pm Rhammy Booking Test @Griffiths, Dreher & Evans, PS, CPAs" at bounding box center [714, 417] width 98 height 8
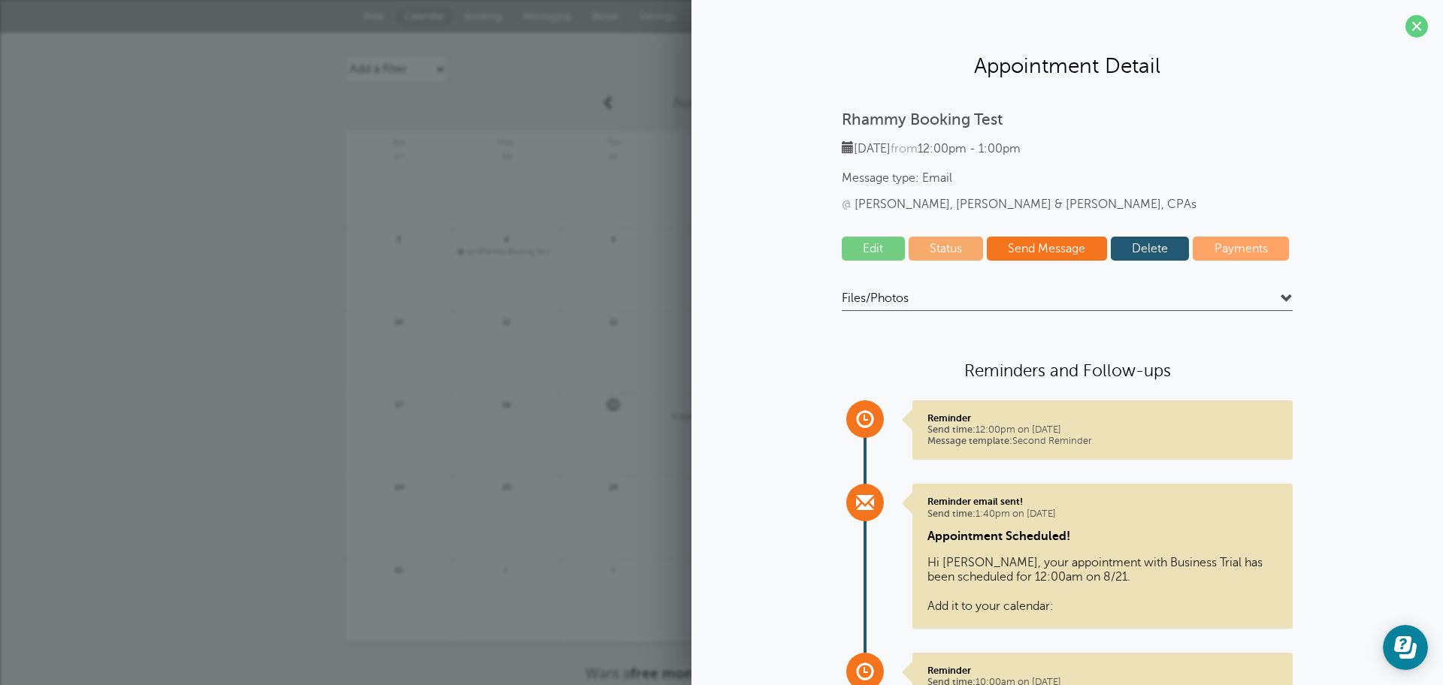
click at [1142, 251] on link "Delete" at bounding box center [1150, 249] width 79 height 24
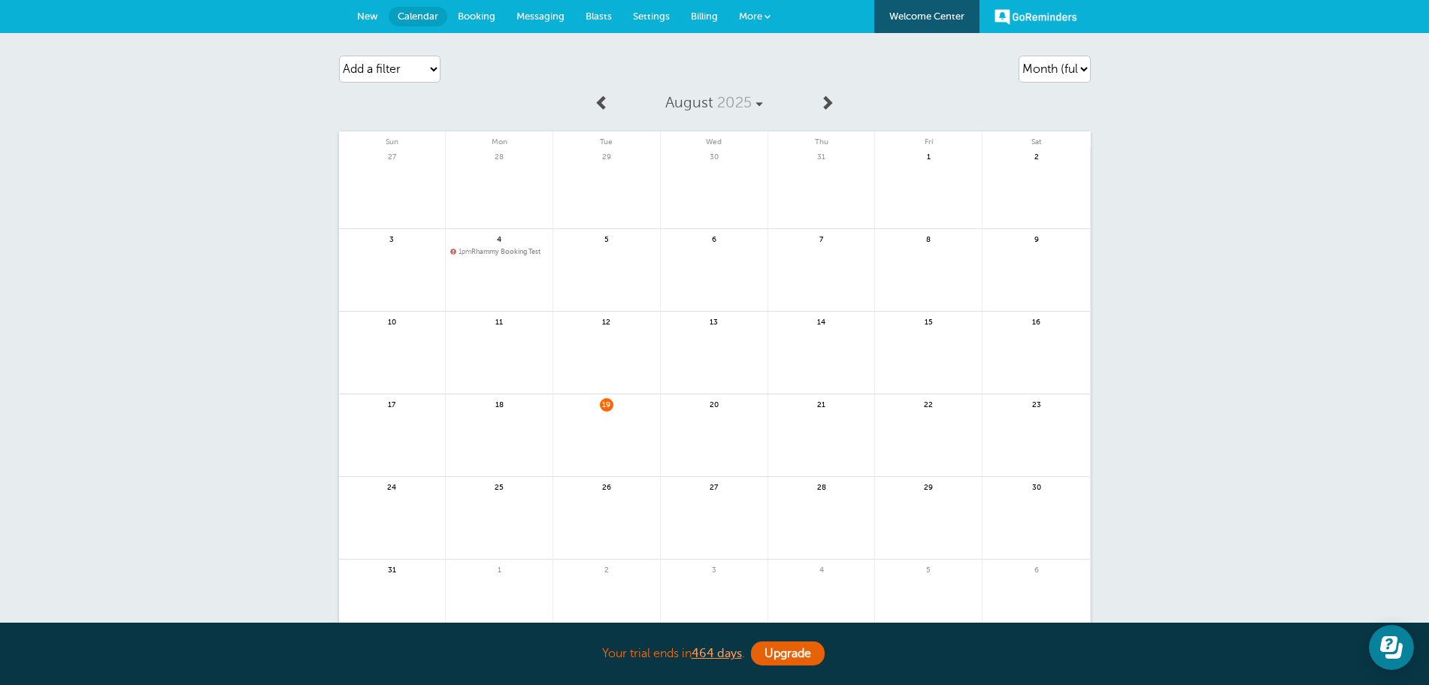
click at [374, 11] on span "New" at bounding box center [367, 16] width 21 height 11
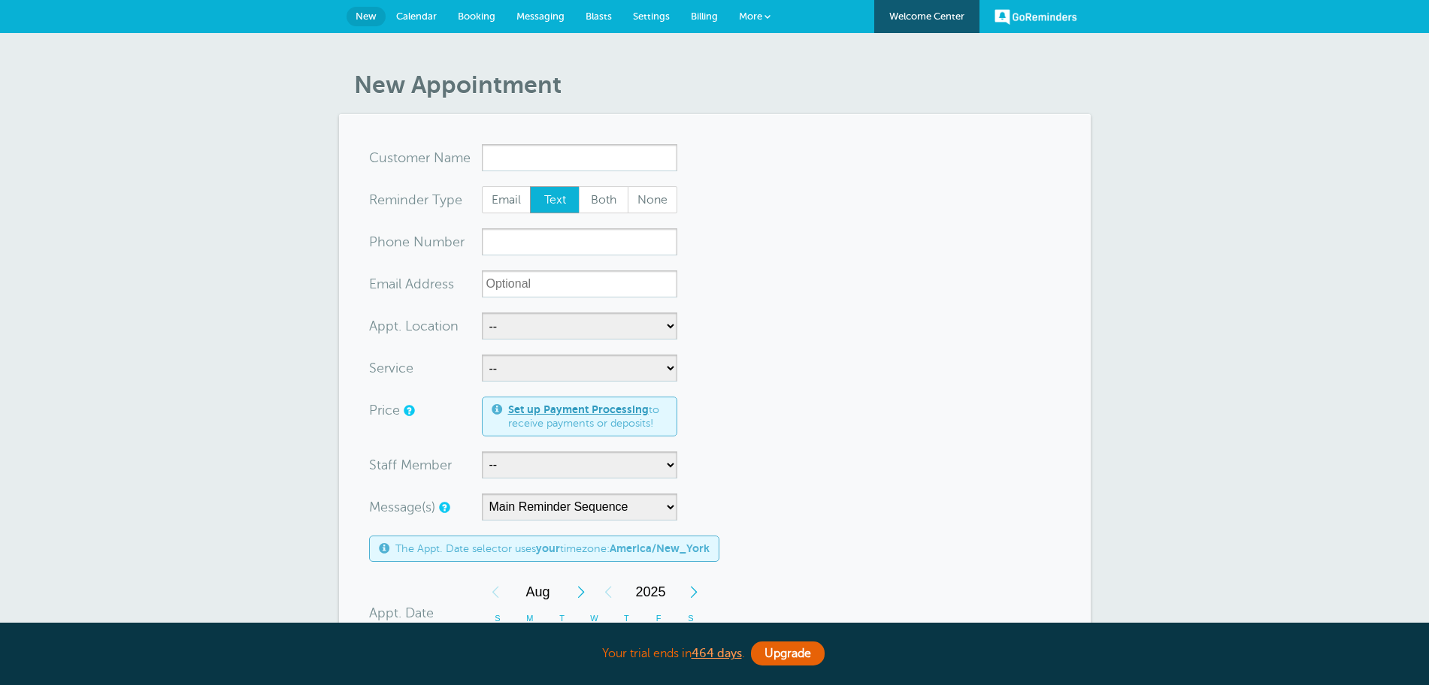
click at [522, 168] on input "x-no-autofill" at bounding box center [579, 157] width 195 height 27
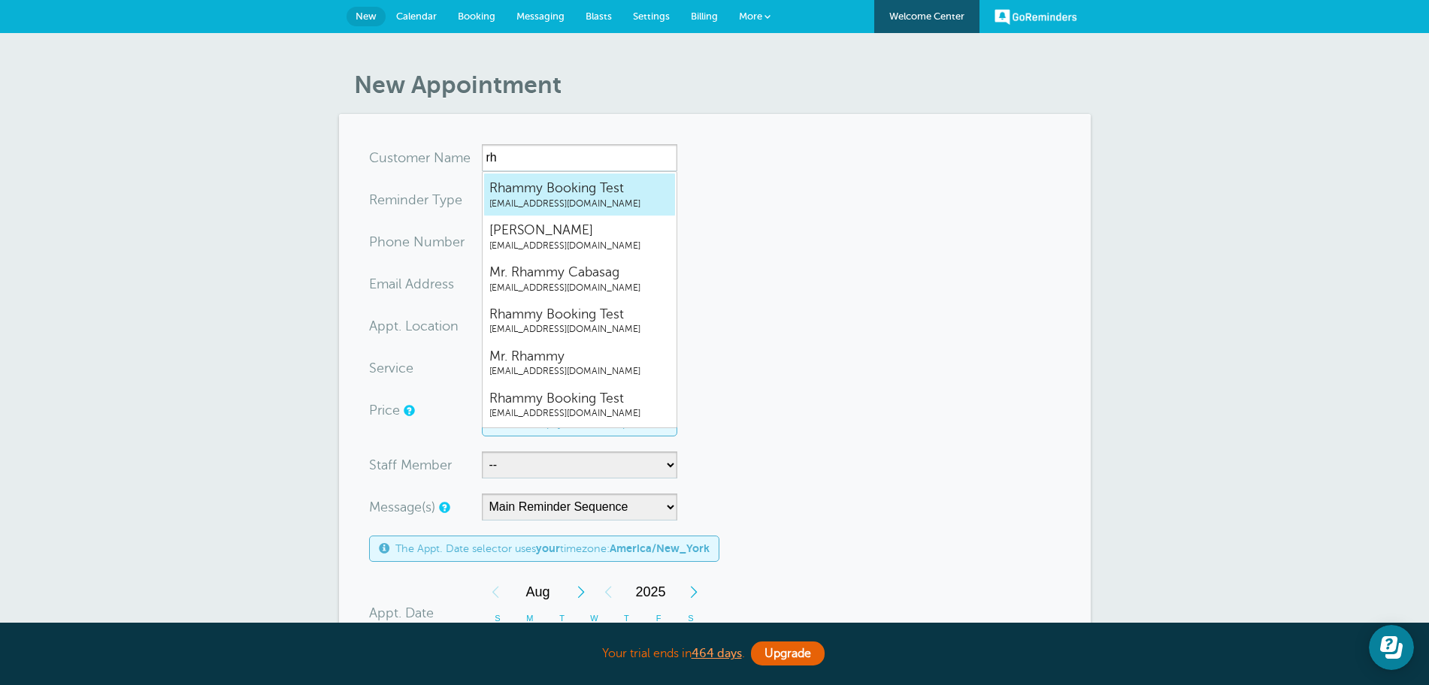
click at [533, 201] on span "rhammy.grtrial@gmail.com" at bounding box center [579, 204] width 180 height 13
type input "RhammyBookingTestrhammy.grtrial@gmail.com"
type input "Rhammy Booking Test"
radio input "true"
type input "rhammy.grtrial@gmail.com"
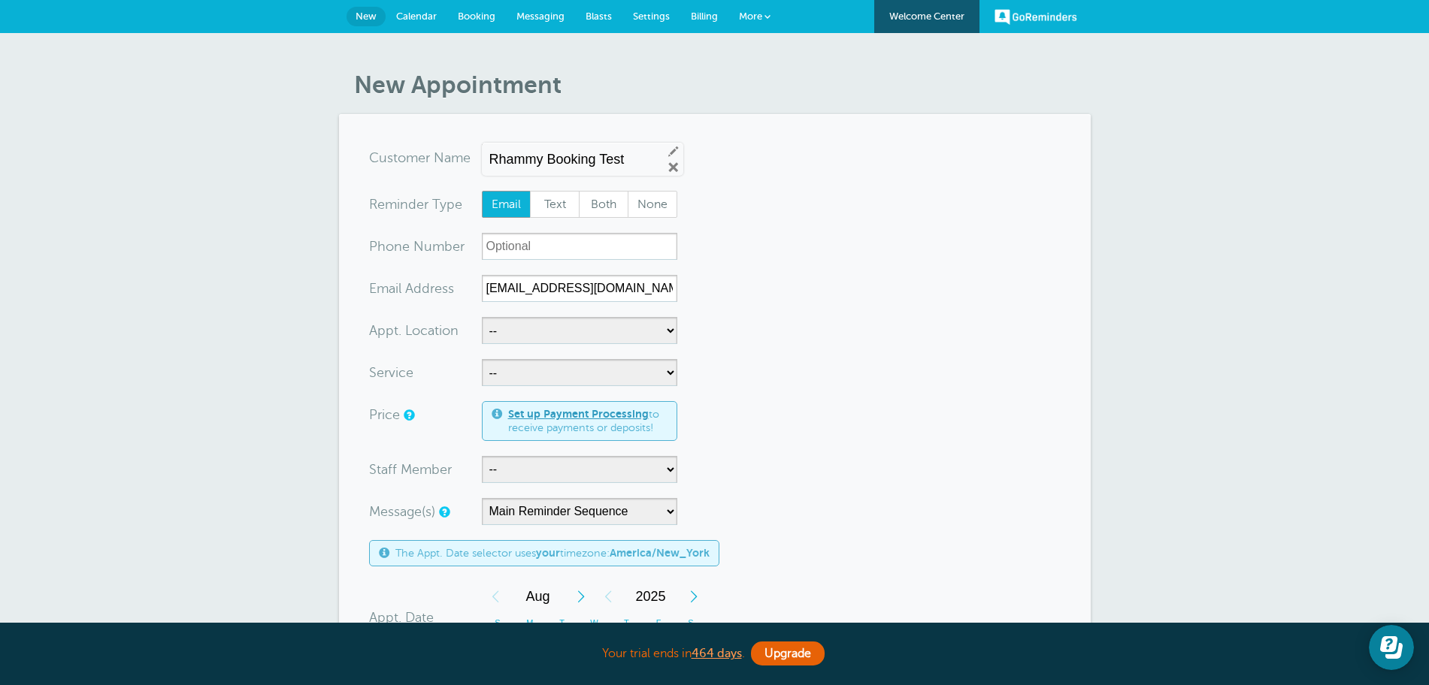
scroll to position [219, 0]
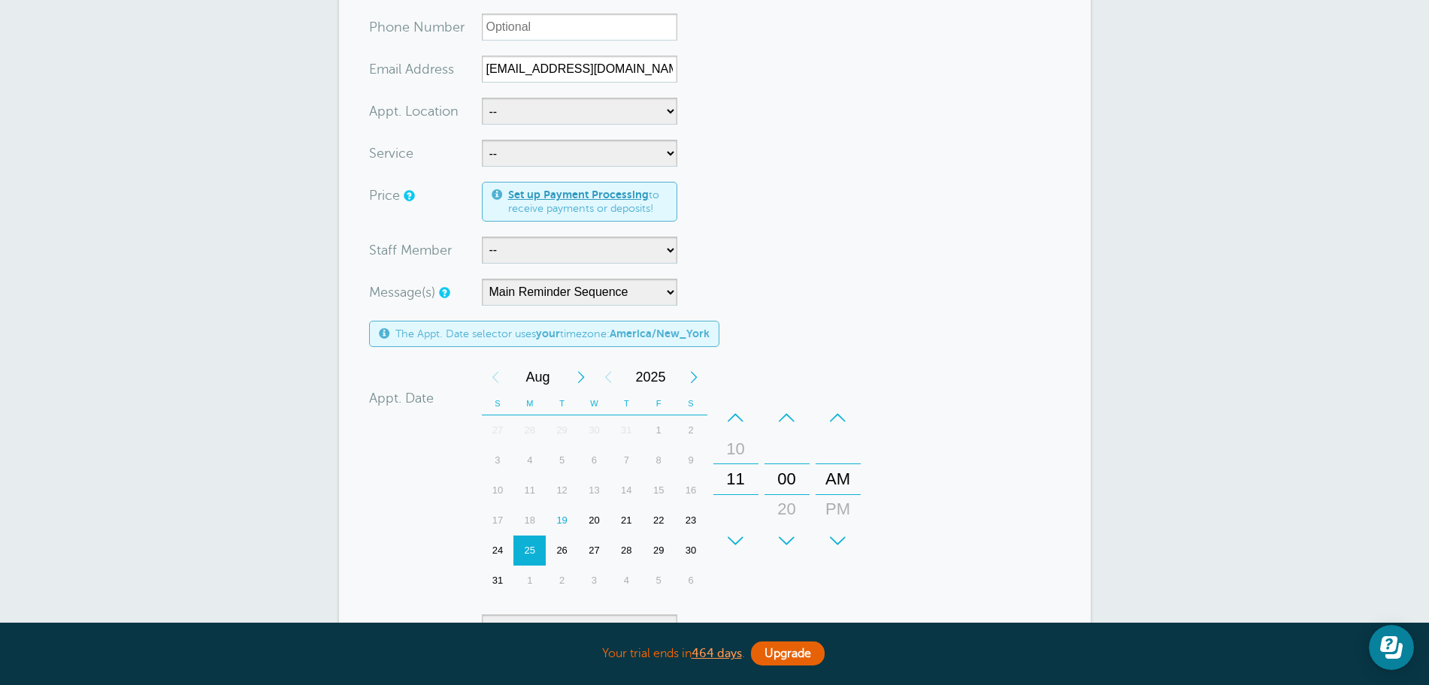
click at [663, 550] on div "29" at bounding box center [659, 551] width 32 height 30
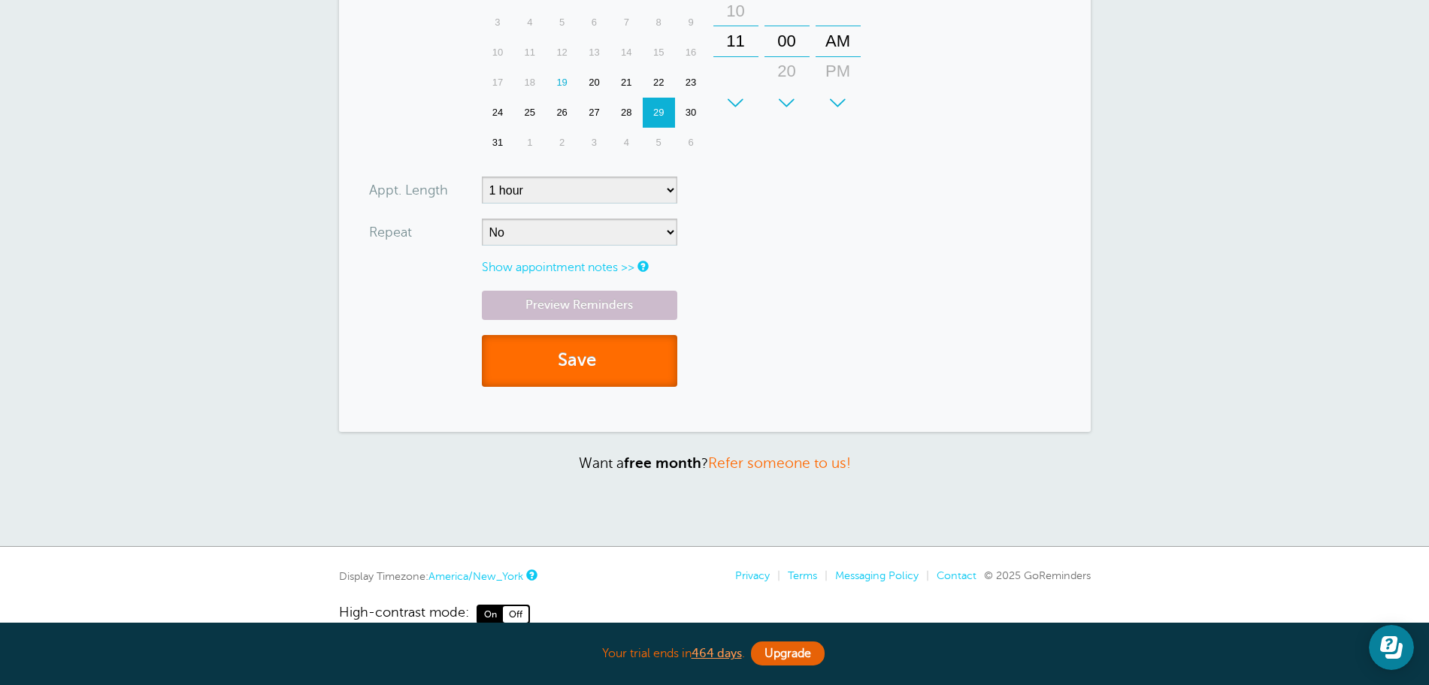
click at [591, 363] on button "Save" at bounding box center [579, 361] width 195 height 52
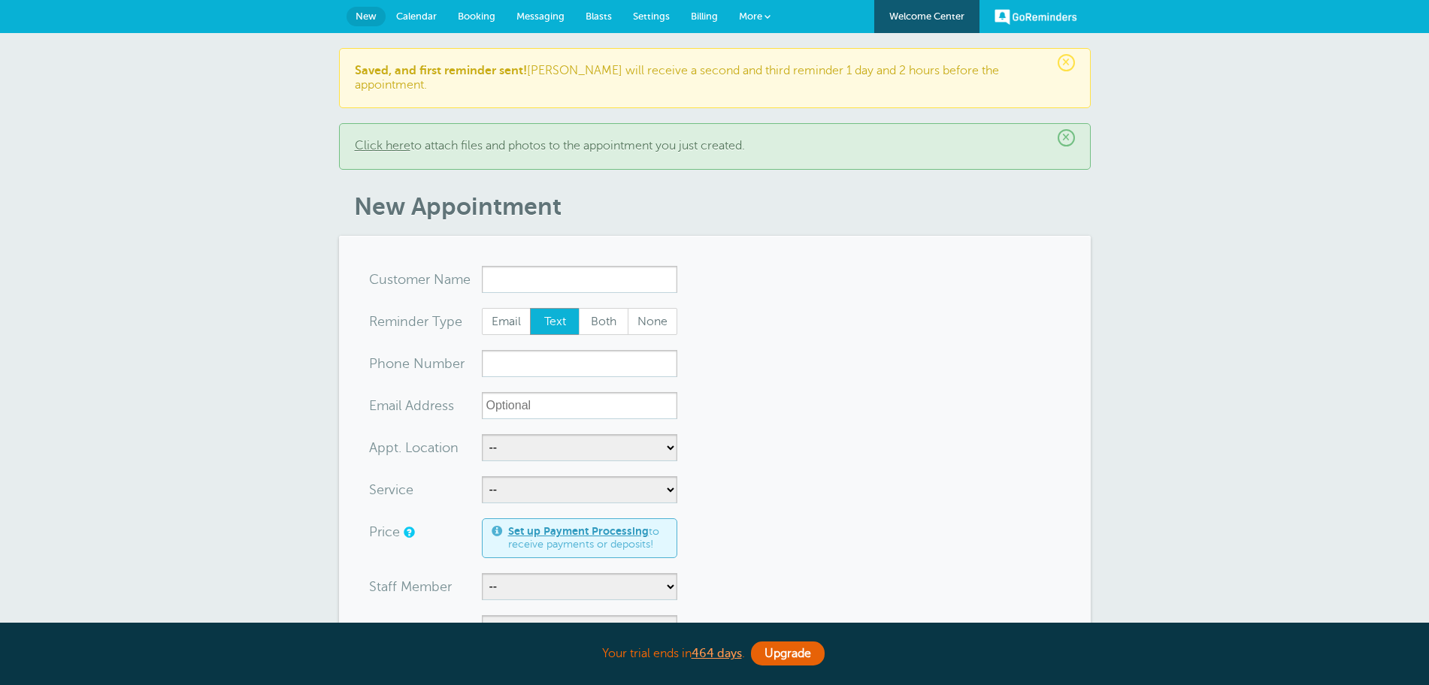
click at [424, 19] on span "Calendar" at bounding box center [416, 16] width 41 height 11
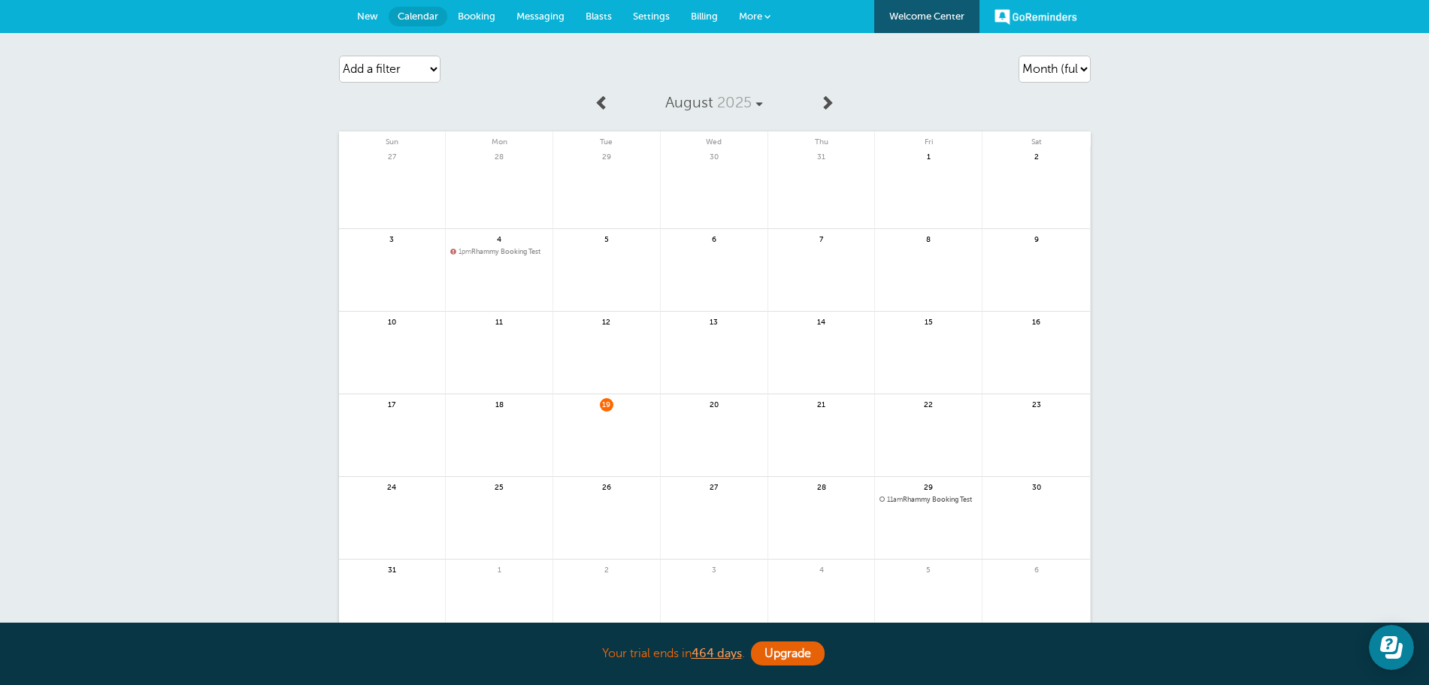
click at [542, 14] on span "Messaging" at bounding box center [540, 16] width 48 height 11
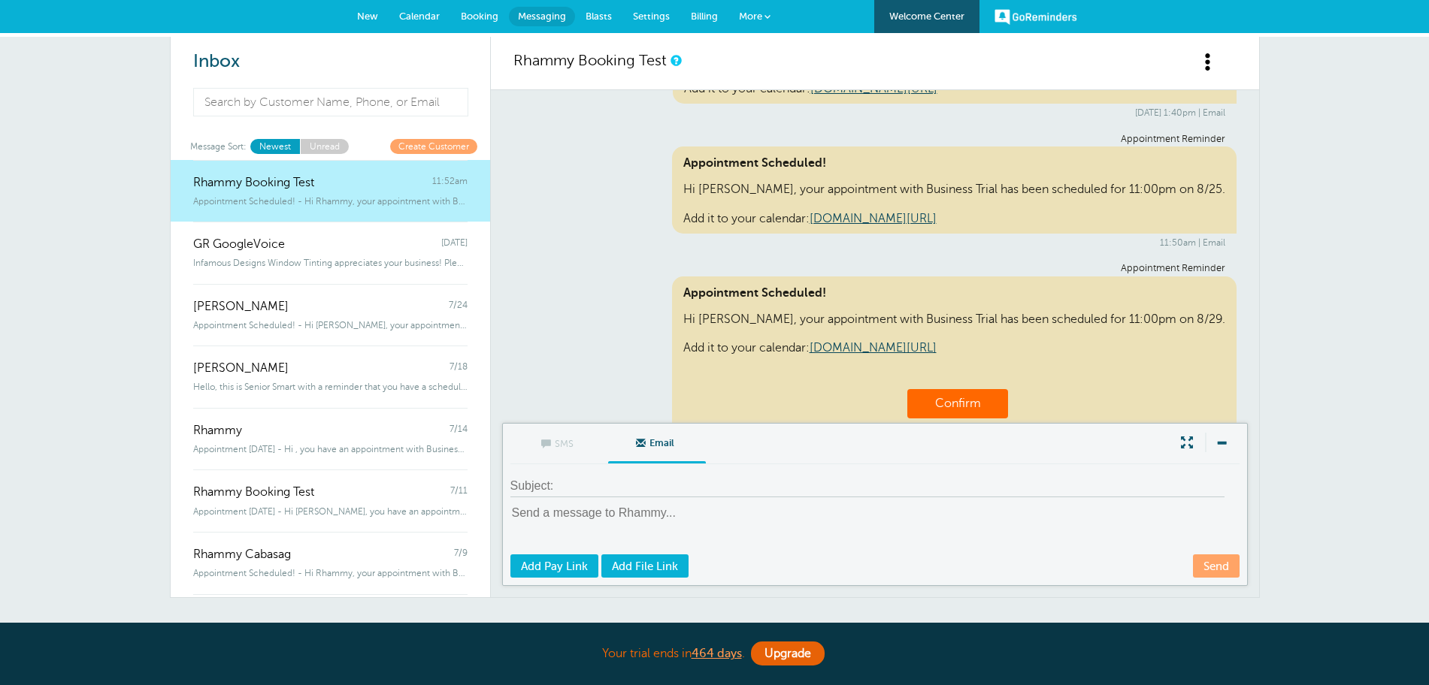
scroll to position [5349, 0]
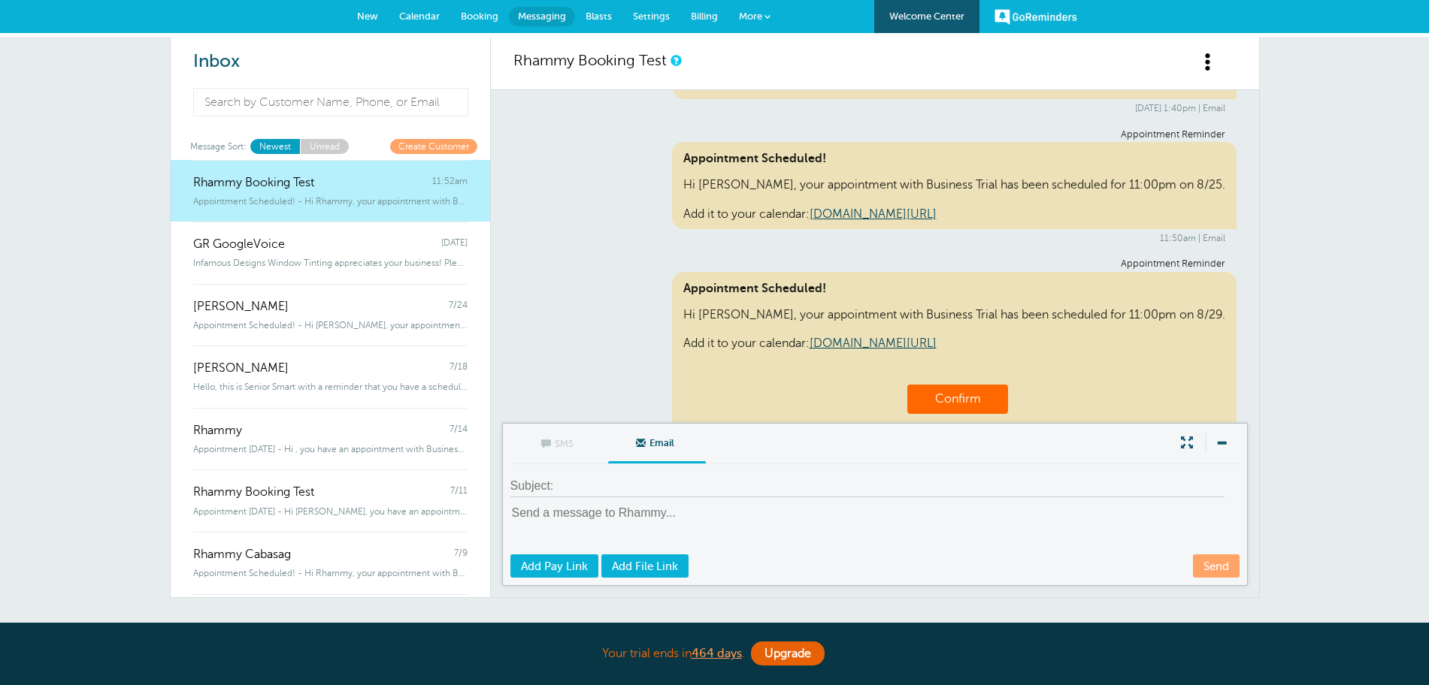
click at [560, 20] on link "Messaging" at bounding box center [542, 17] width 66 height 20
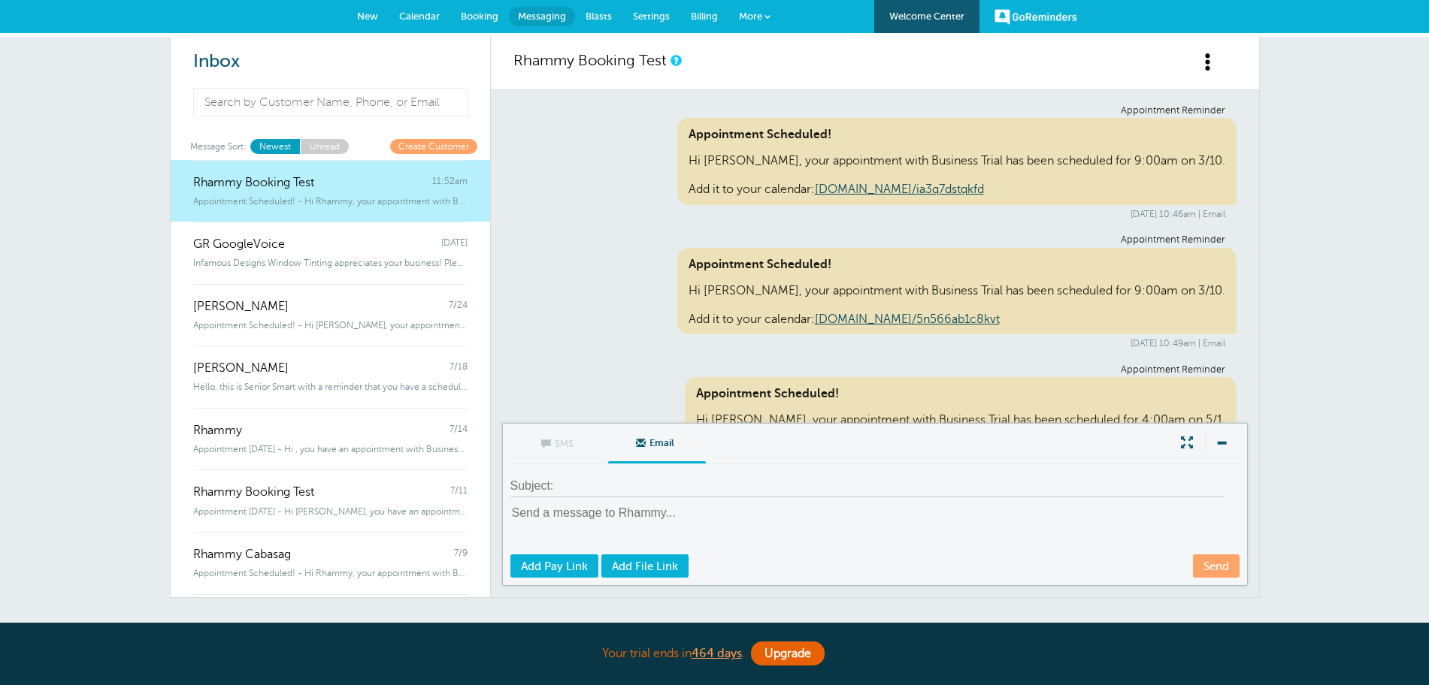
scroll to position [5350, 0]
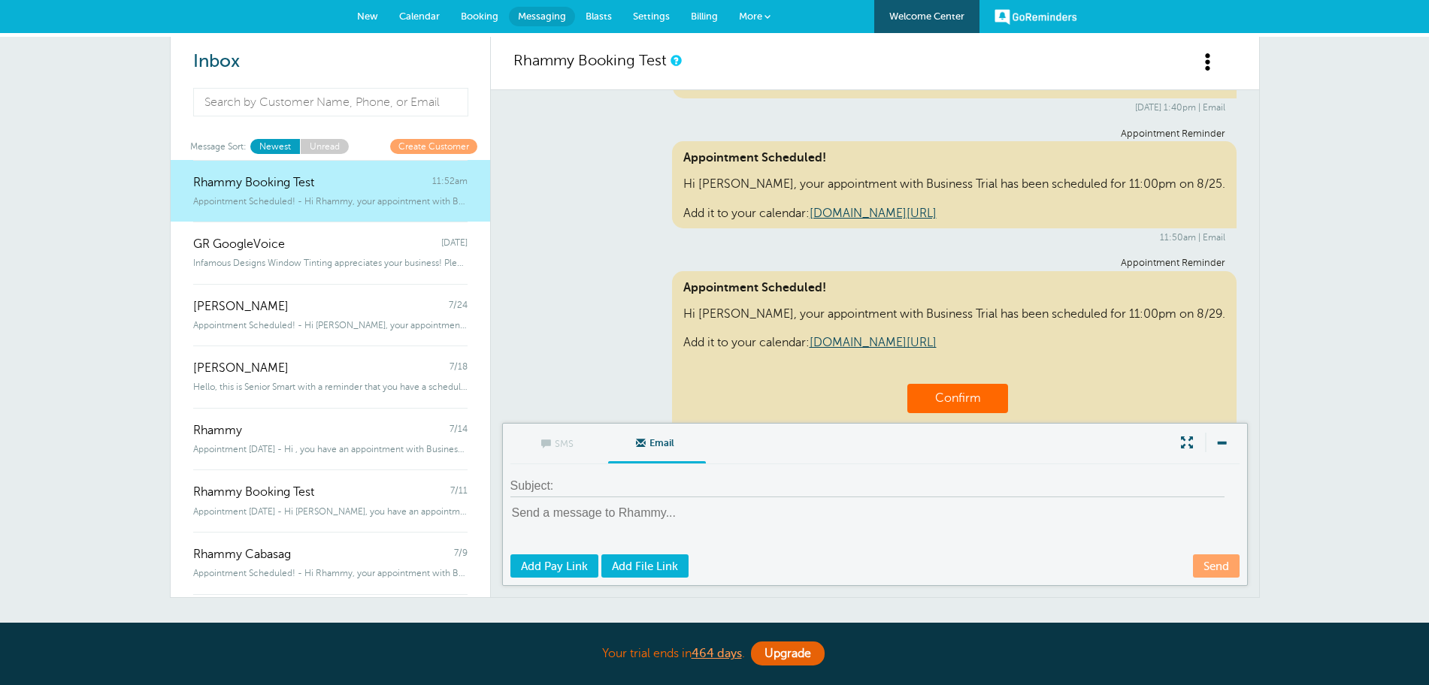
click at [416, 22] on link "Calendar" at bounding box center [420, 16] width 62 height 33
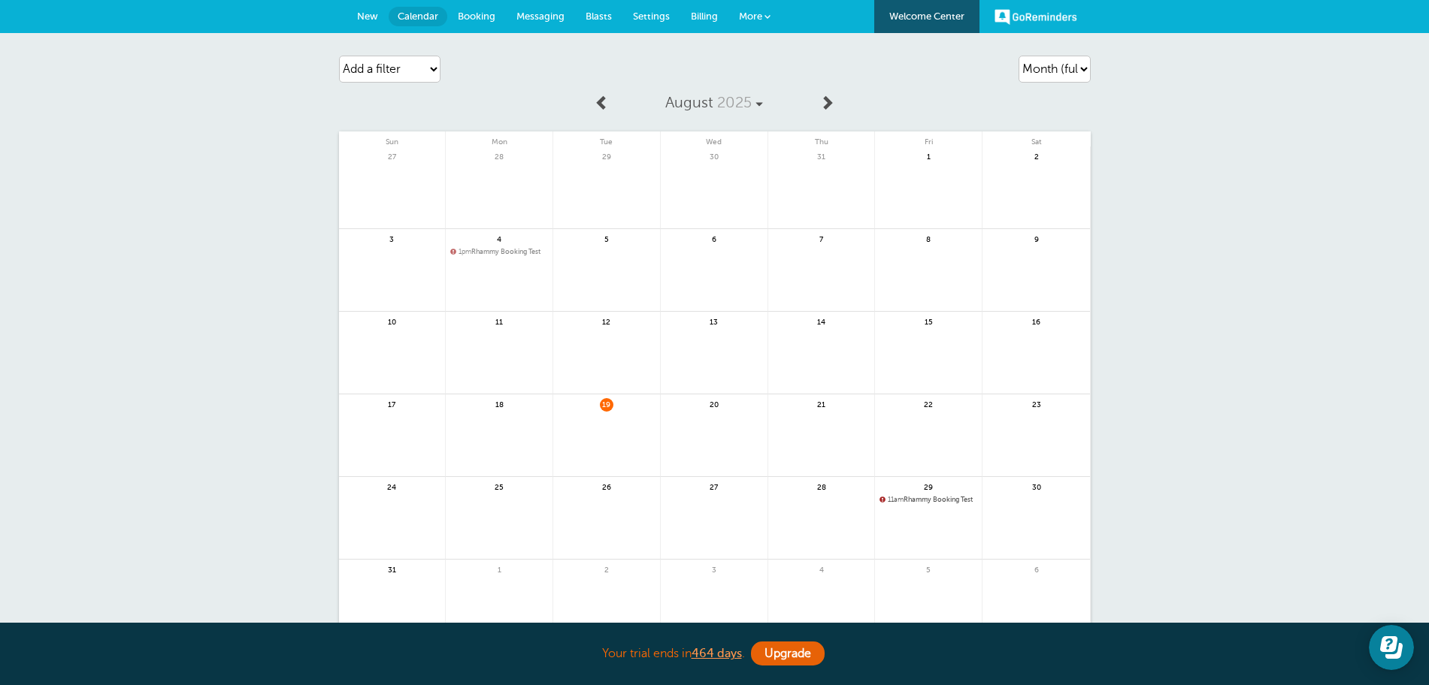
click at [660, 20] on span "Settings" at bounding box center [651, 16] width 37 height 11
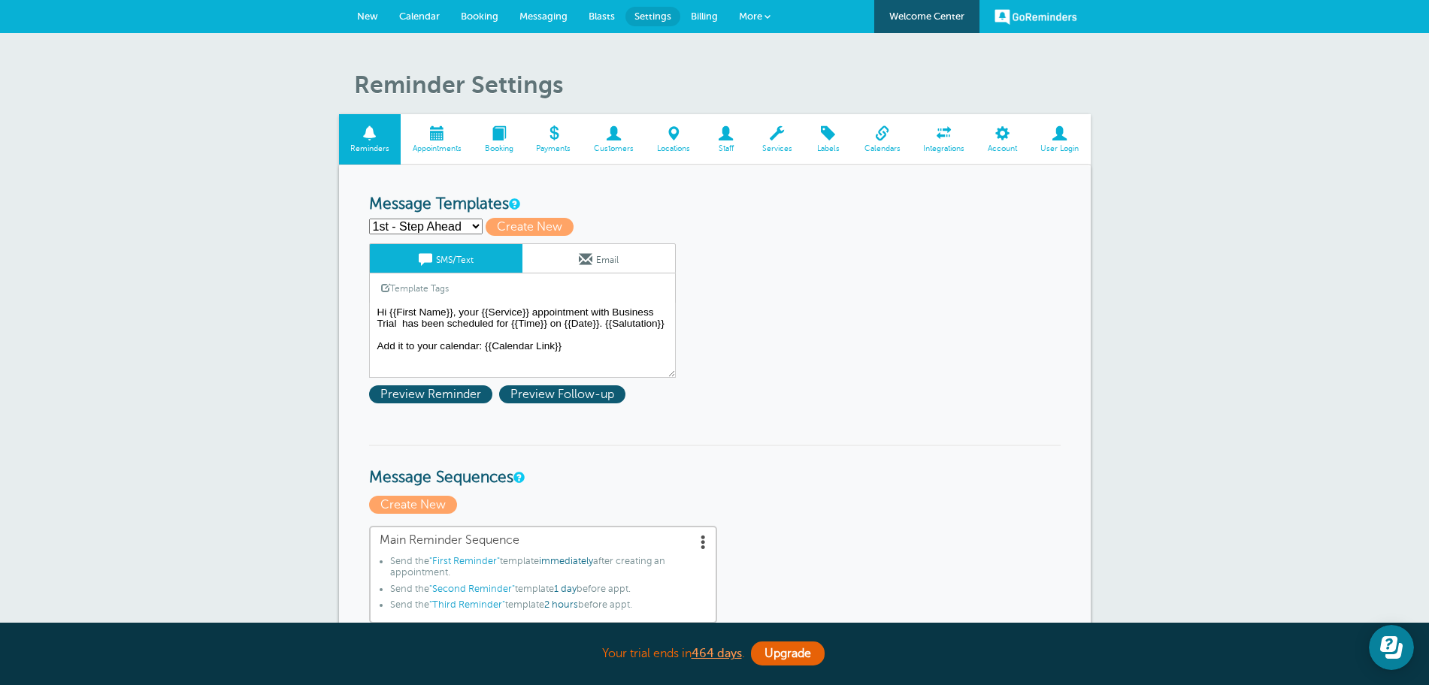
click at [374, 12] on span "New" at bounding box center [367, 16] width 21 height 11
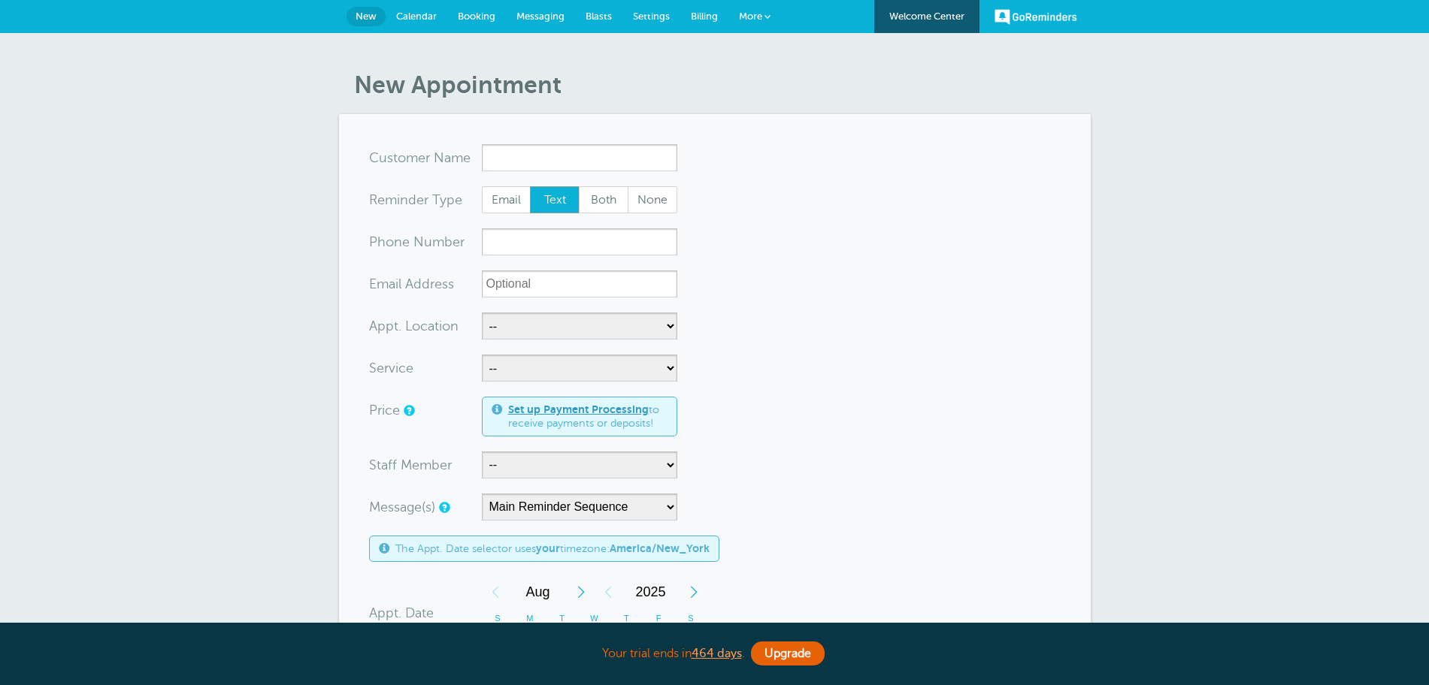
click at [530, 172] on form "You are creating a new customer. To use an existing customer select one from th…" at bounding box center [714, 599] width 691 height 910
click at [530, 165] on input "x-no-autofill" at bounding box center [579, 157] width 195 height 27
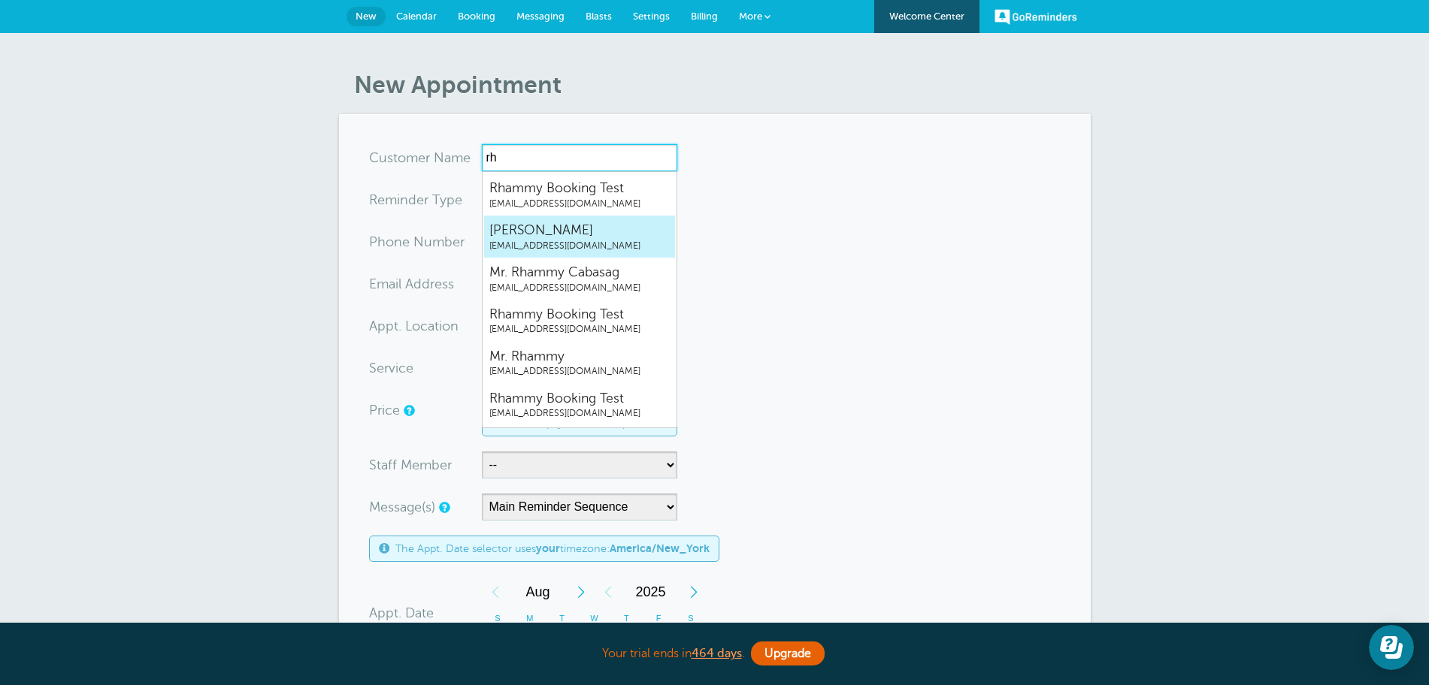
click at [530, 234] on span "[PERSON_NAME]" at bounding box center [579, 230] width 180 height 19
type input "Josephrhammygr.singleplan@gmail.com"
type input "[PERSON_NAME]"
radio input "true"
type input "rhammygr.singleplan@gmail.com"
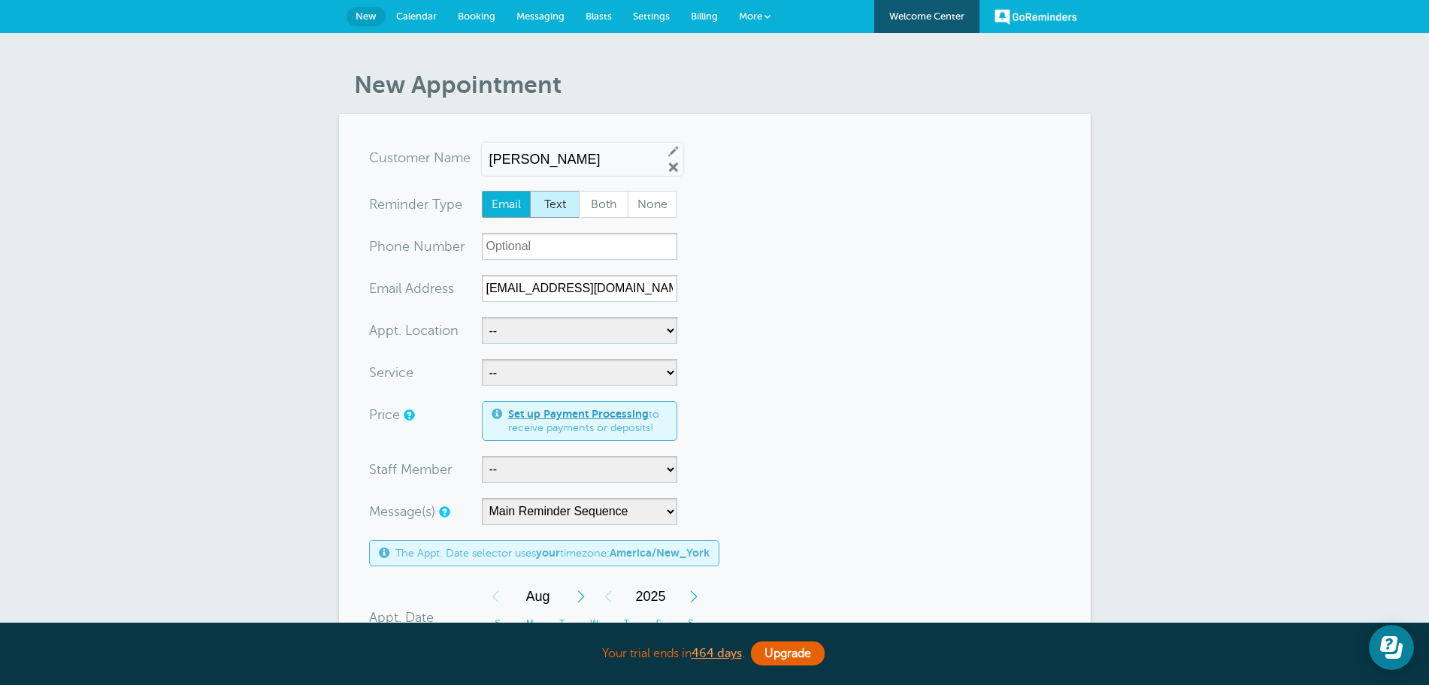
click at [552, 200] on span "Text" at bounding box center [555, 205] width 48 height 26
click at [544, 198] on span "Text" at bounding box center [555, 205] width 48 height 26
click at [530, 191] on input "Text" at bounding box center [529, 190] width 1 height 1
radio input "true"
click at [525, 237] on input "xxx-no-autofill" at bounding box center [579, 246] width 195 height 27
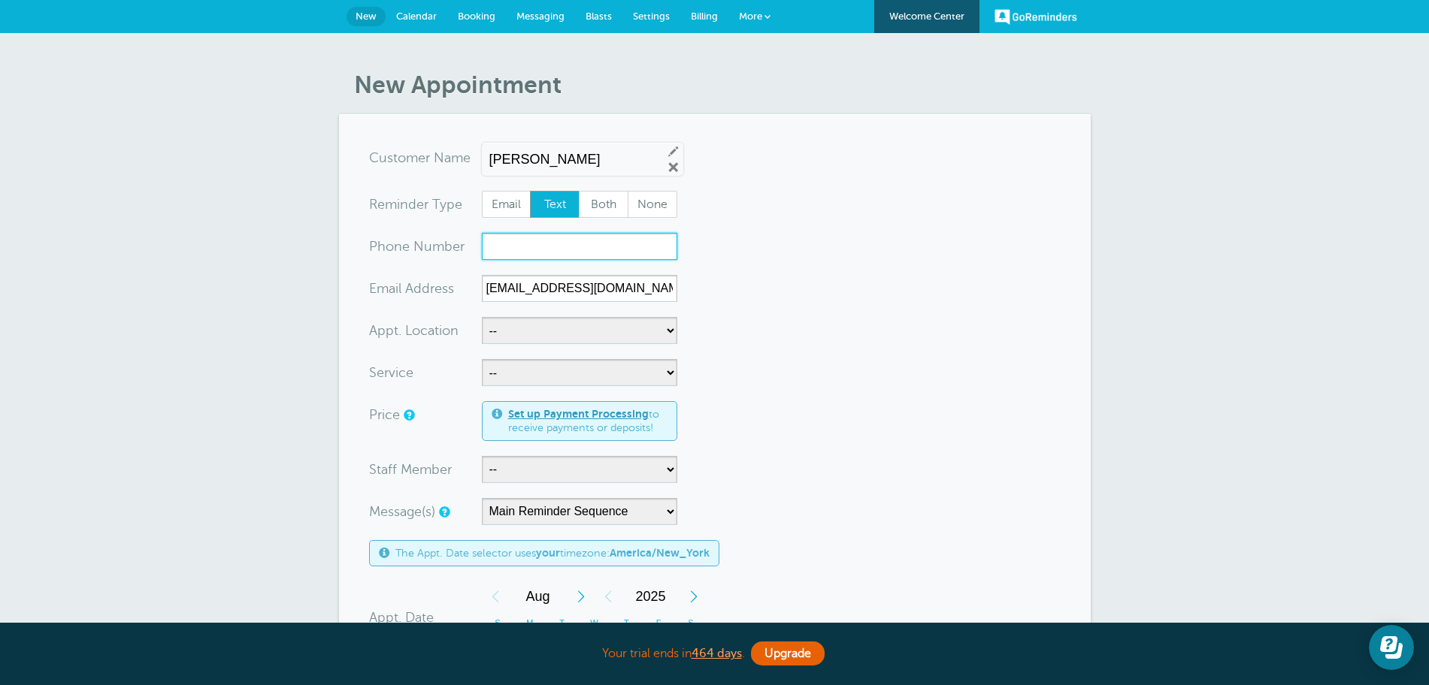
paste input "‪(845) 419-3274‬"
type input "‪(845) 419-3274‬"
click at [831, 292] on form "You are creating a new customer. To use an existing customer select one from th…" at bounding box center [714, 601] width 691 height 915
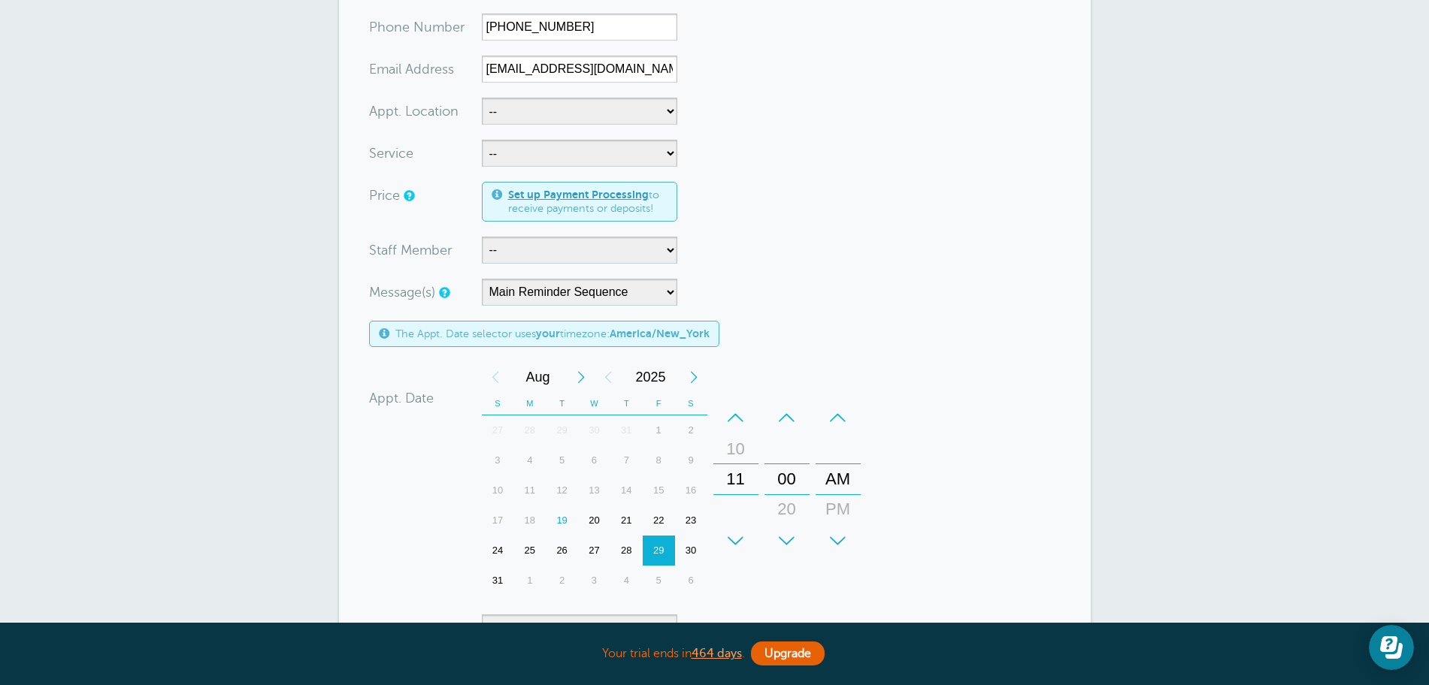
scroll to position [438, 0]
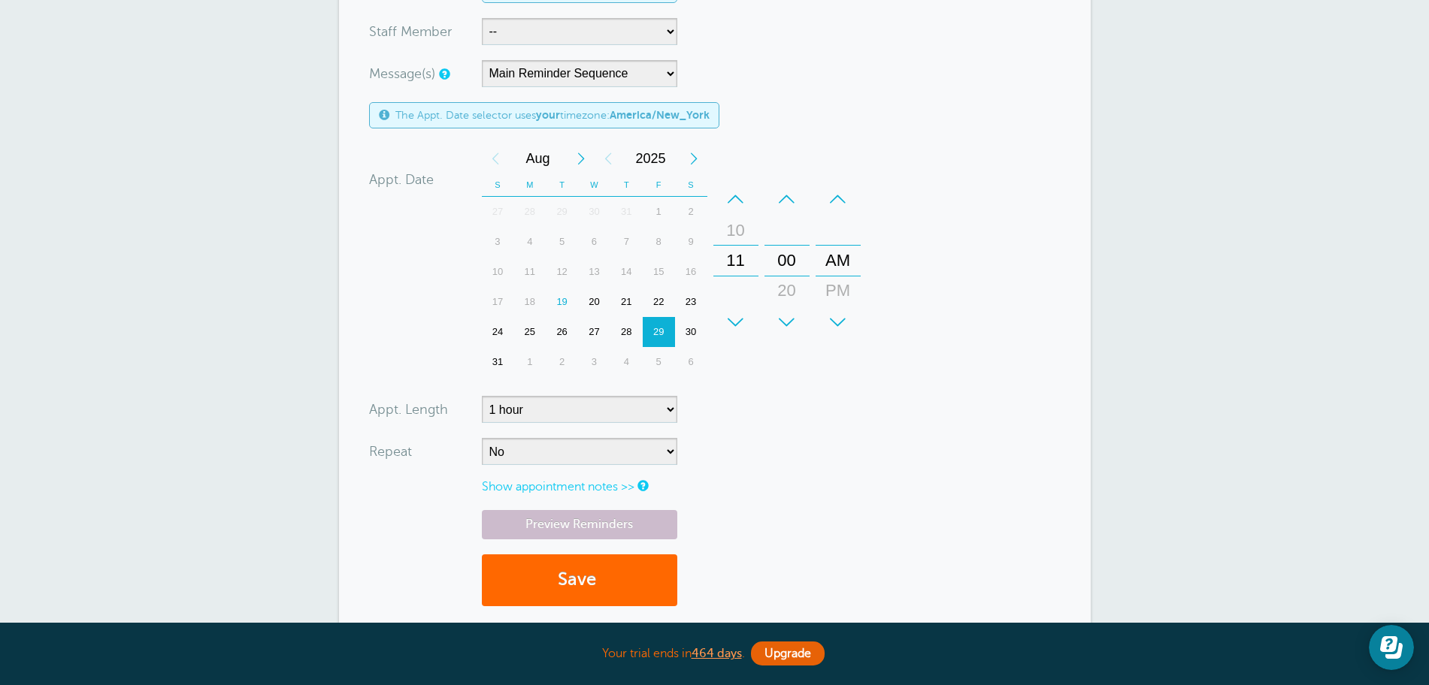
click at [590, 321] on div "27" at bounding box center [594, 332] width 32 height 30
click at [581, 582] on button "Save" at bounding box center [579, 581] width 195 height 52
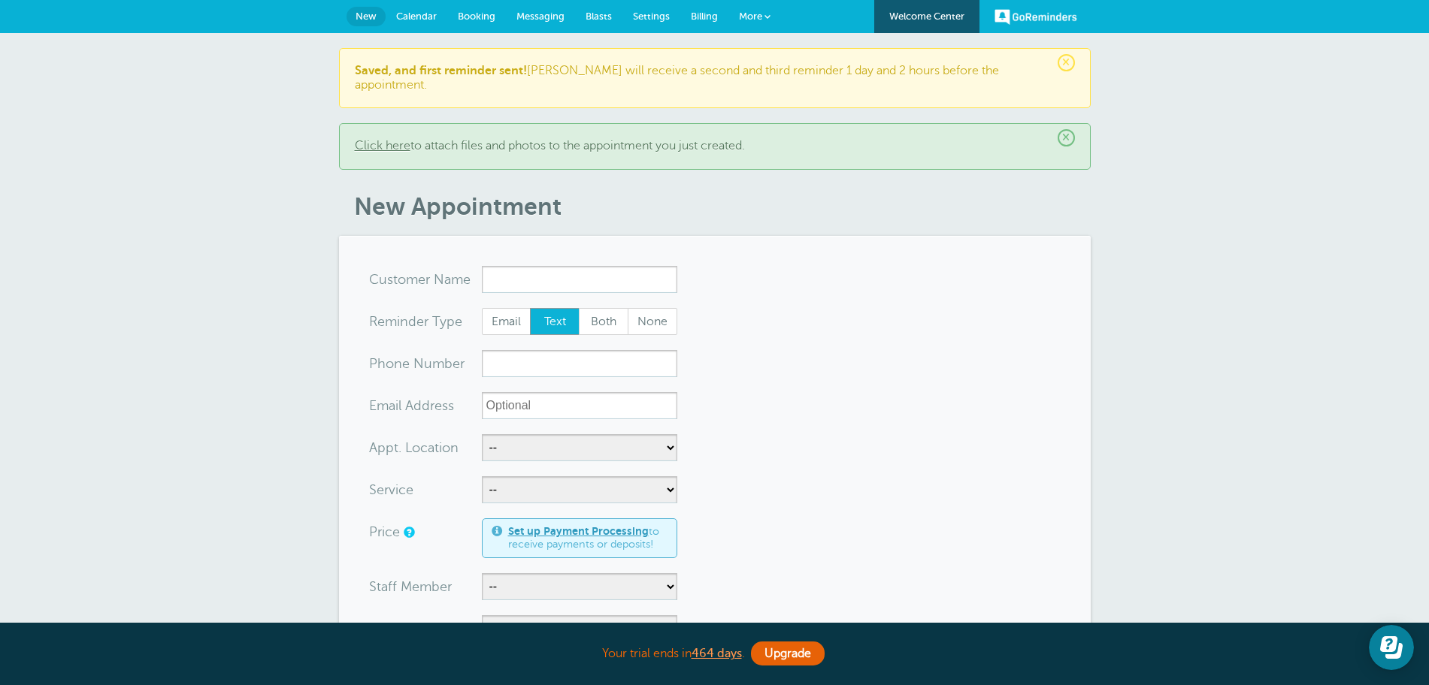
click at [416, 21] on span "Calendar" at bounding box center [416, 16] width 41 height 11
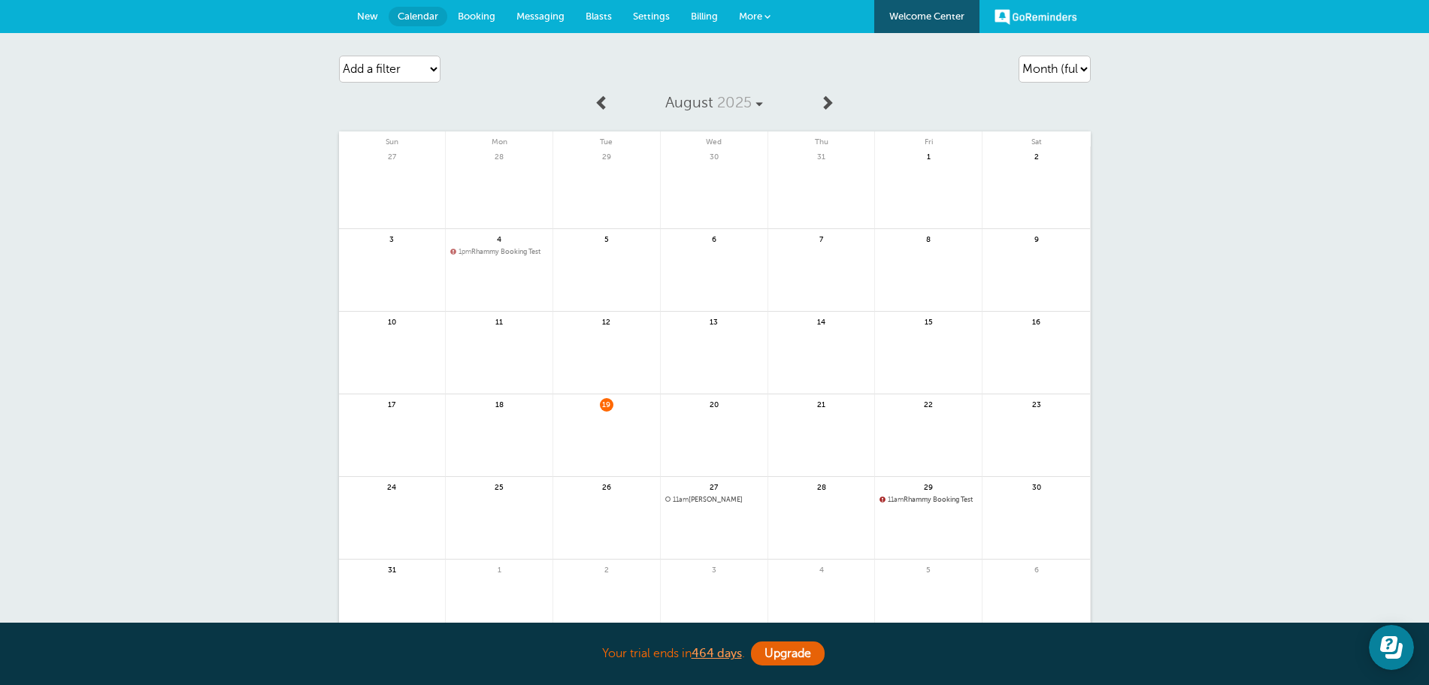
click at [354, 11] on link "New" at bounding box center [367, 16] width 42 height 33
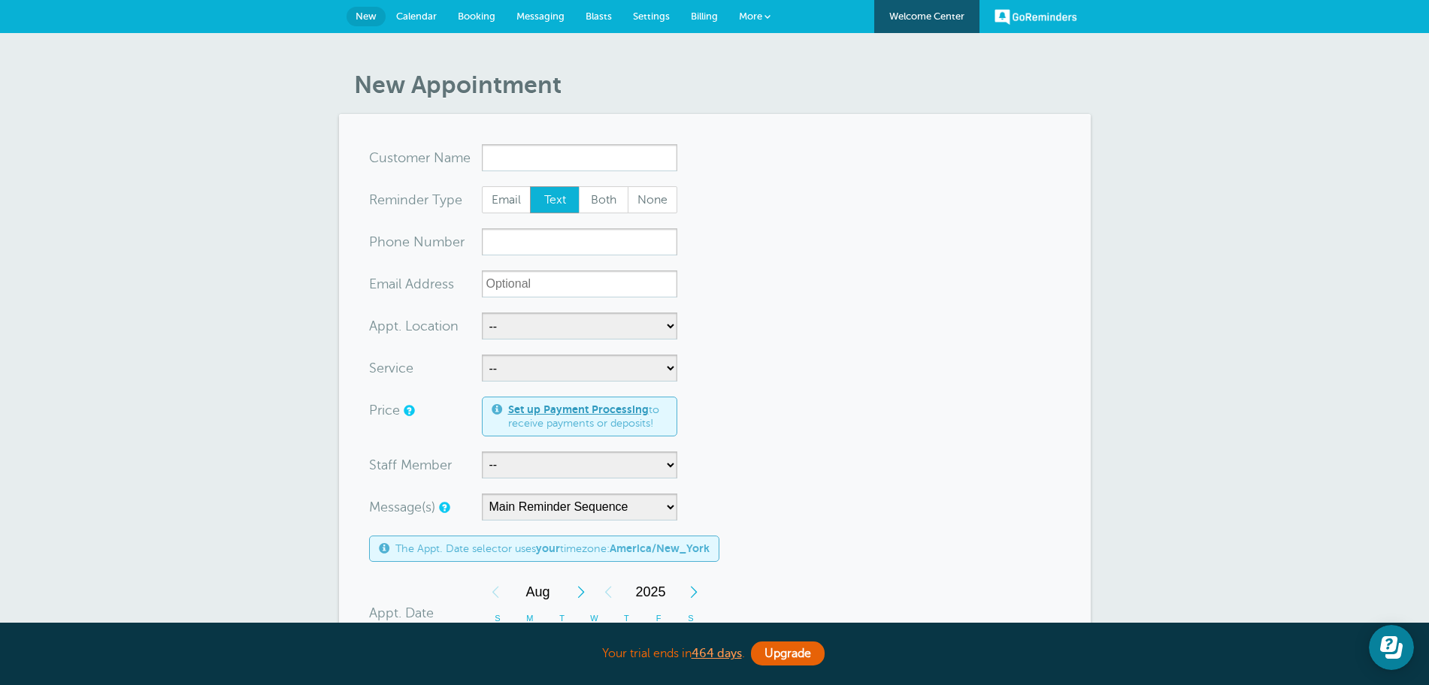
click at [549, 23] on link "Messaging" at bounding box center [540, 16] width 69 height 33
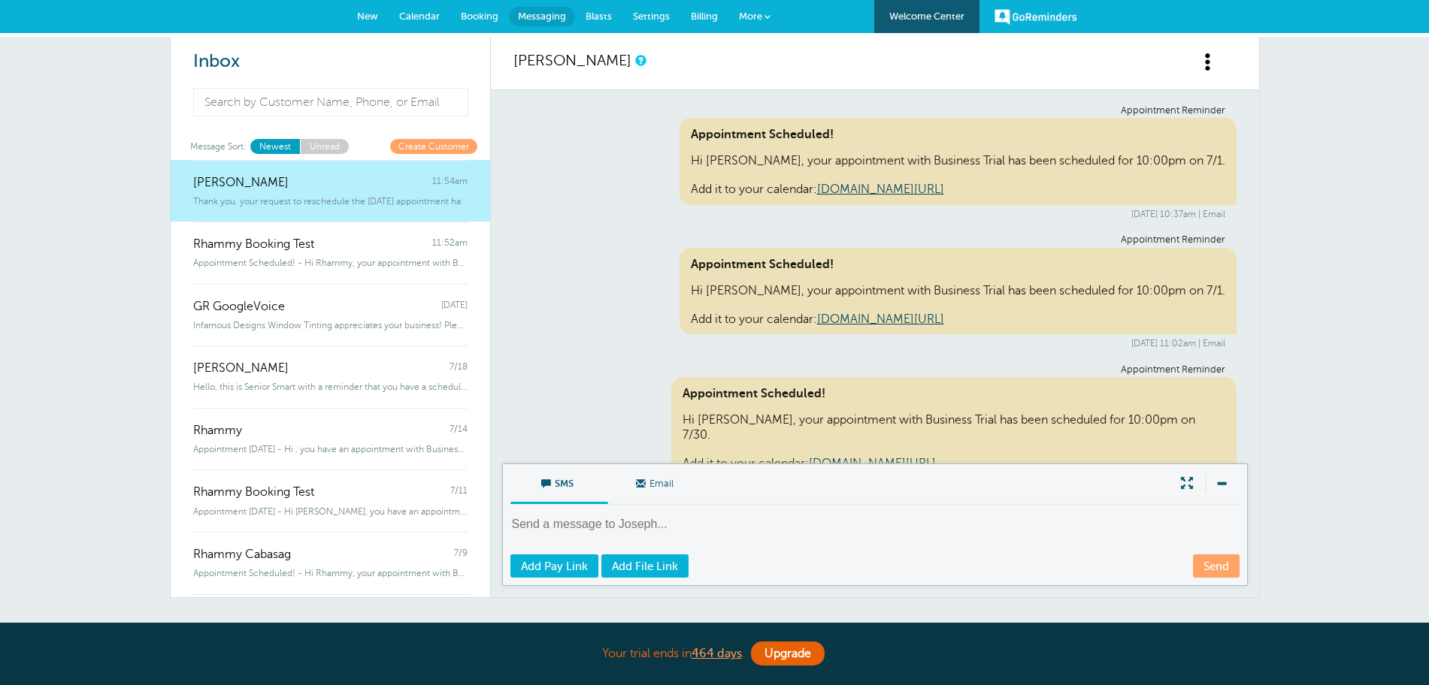
scroll to position [307, 0]
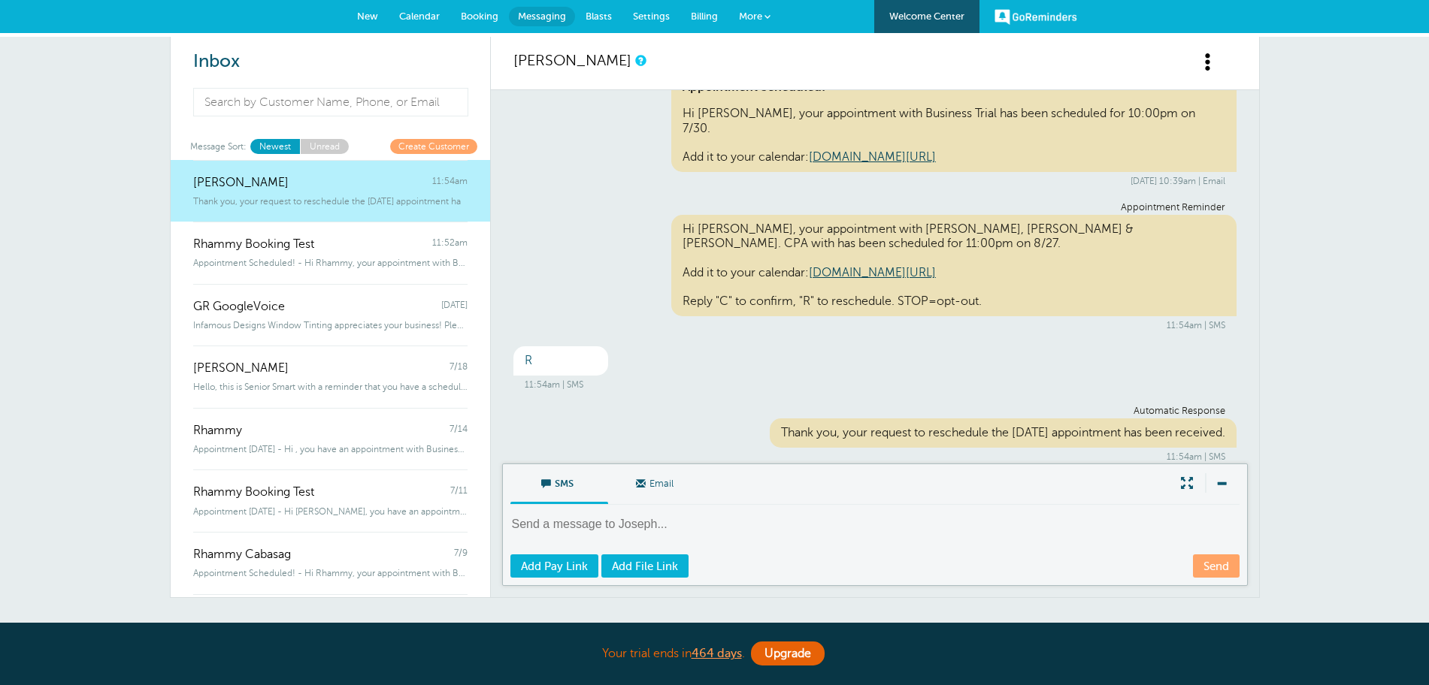
click at [821, 419] on div "Thank you, your request to reschedule the [DATE] appointment has been received." at bounding box center [1003, 433] width 467 height 29
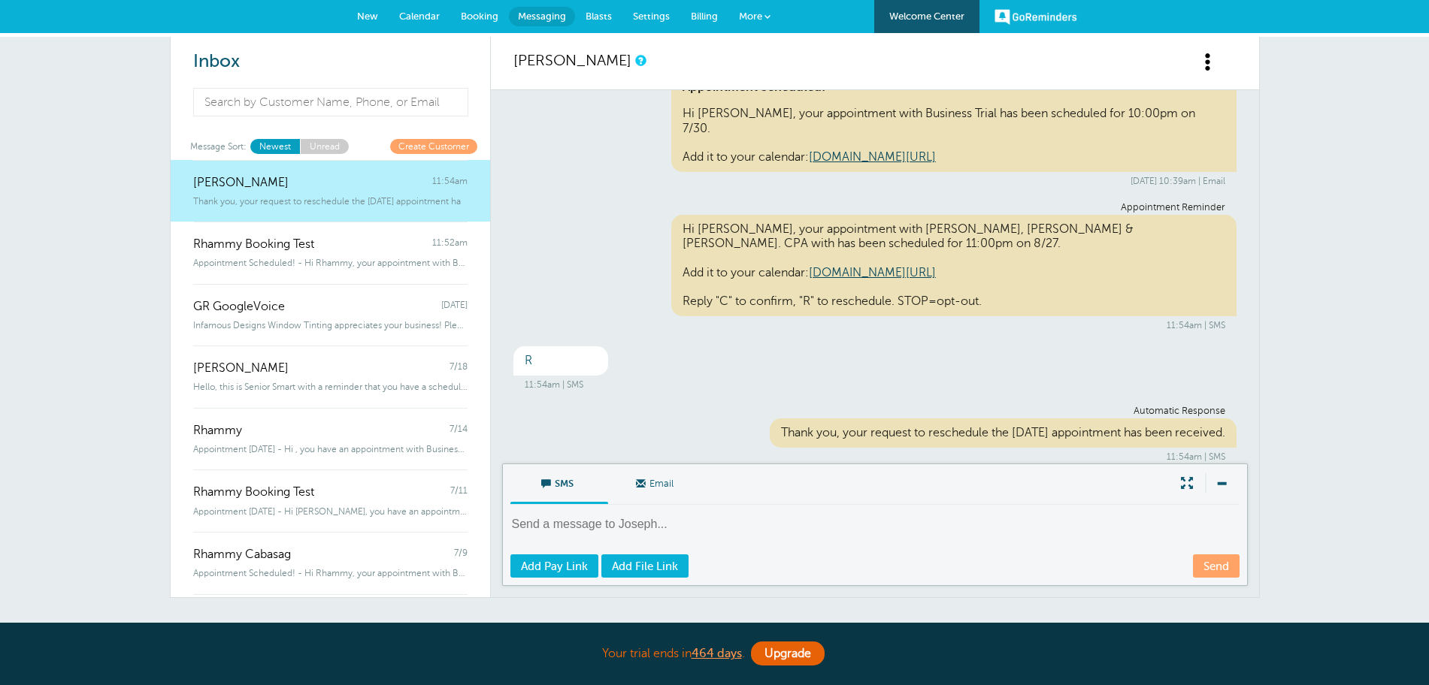
click at [1212, 419] on div "Thank you, your request to reschedule the [DATE] appointment has been received." at bounding box center [1003, 433] width 467 height 29
drag, startPoint x: 1211, startPoint y: 418, endPoint x: 705, endPoint y: 431, distance: 506.0
click at [770, 421] on div "Thank you, your request to reschedule the [DATE] appointment has been received." at bounding box center [1003, 433] width 467 height 29
copy div "Thank you, your request to reschedule the [DATE] appointment has been received."
click at [830, 349] on div "R 11:54am | SMS" at bounding box center [874, 368] width 723 height 44
